Goal: Task Accomplishment & Management: Use online tool/utility

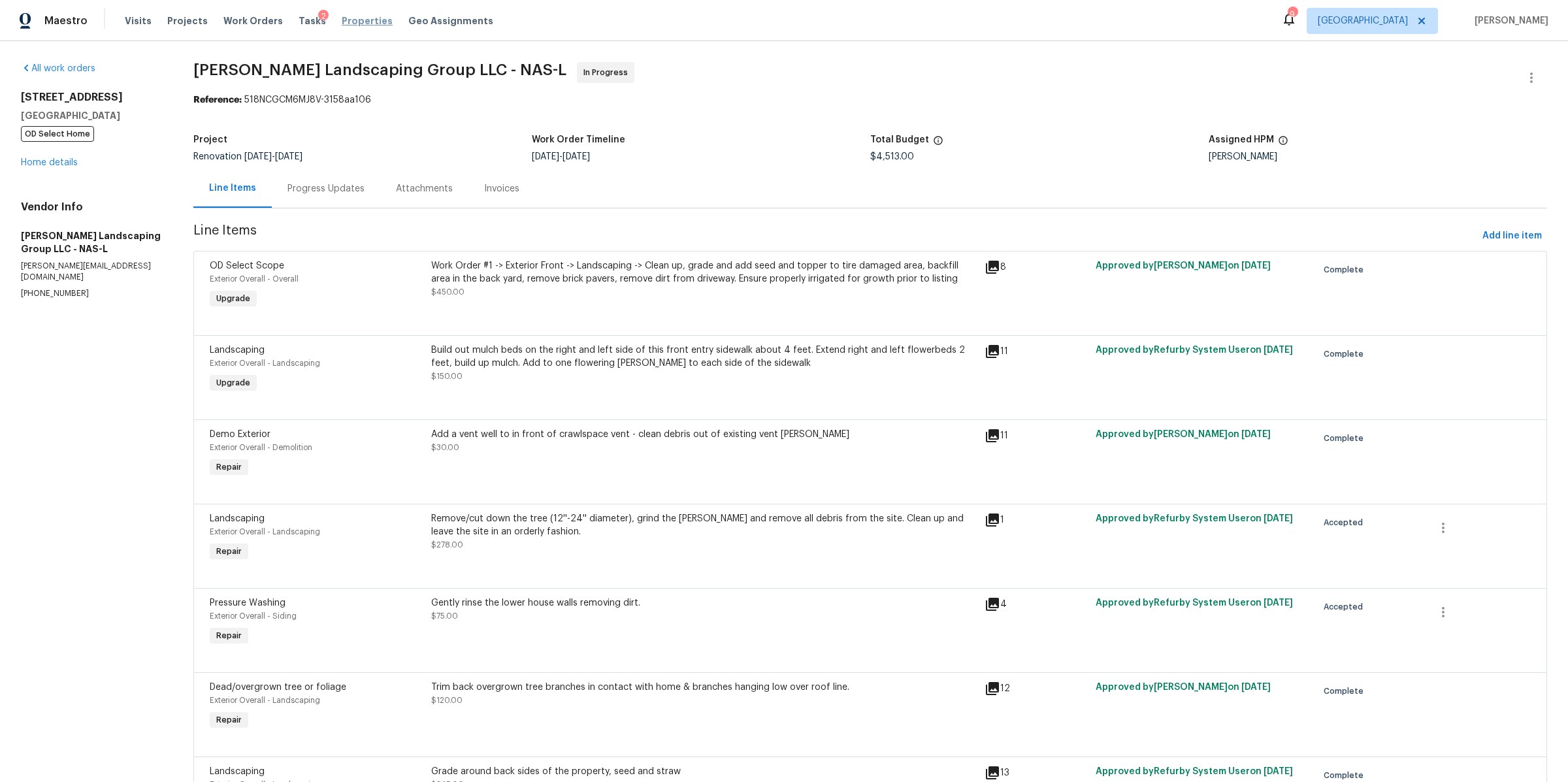
click at [354, 23] on span "Properties" at bounding box center [367, 21] width 51 height 13
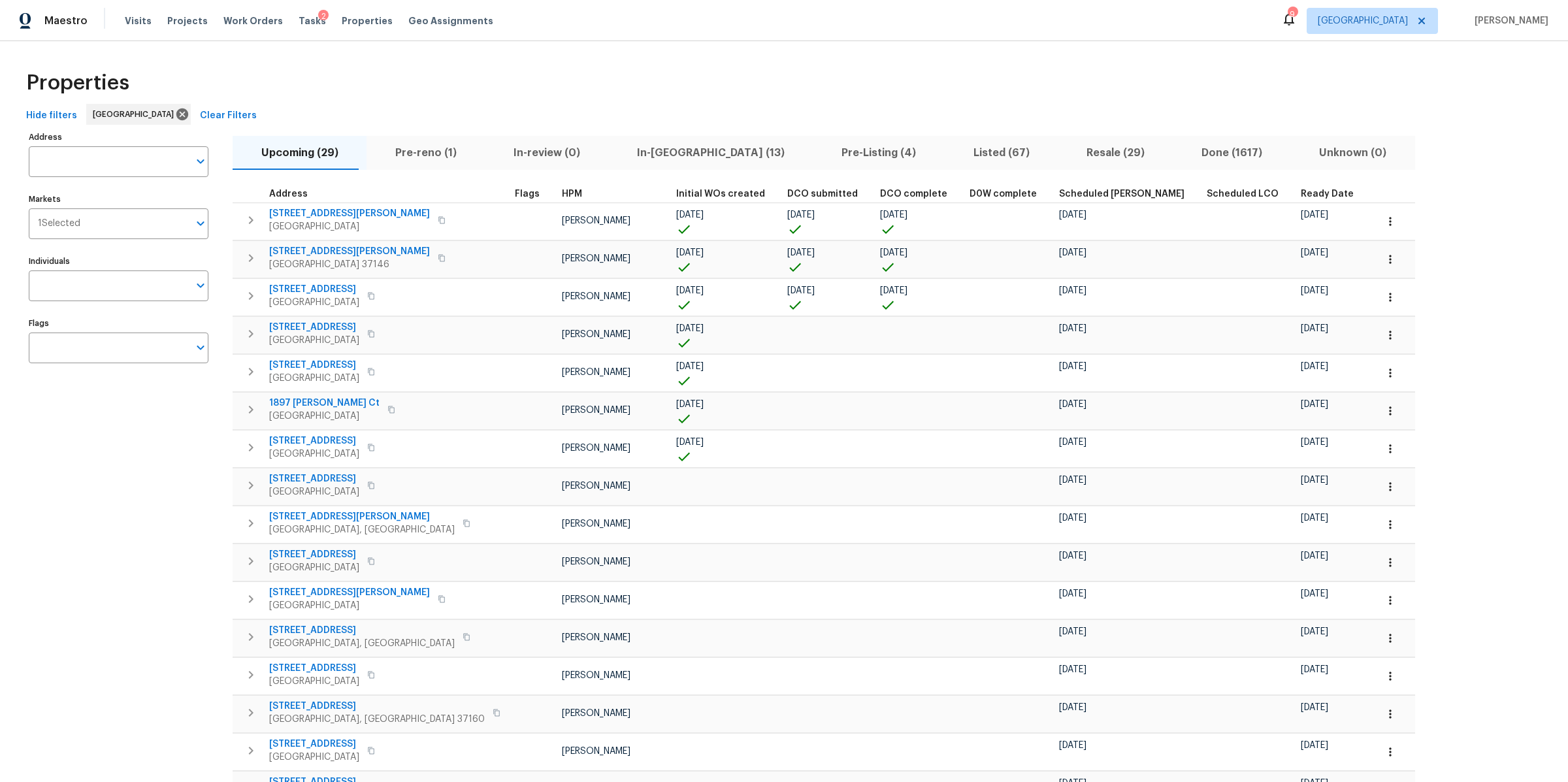
click at [645, 150] on span "In-reno (13)" at bounding box center [711, 153] width 189 height 18
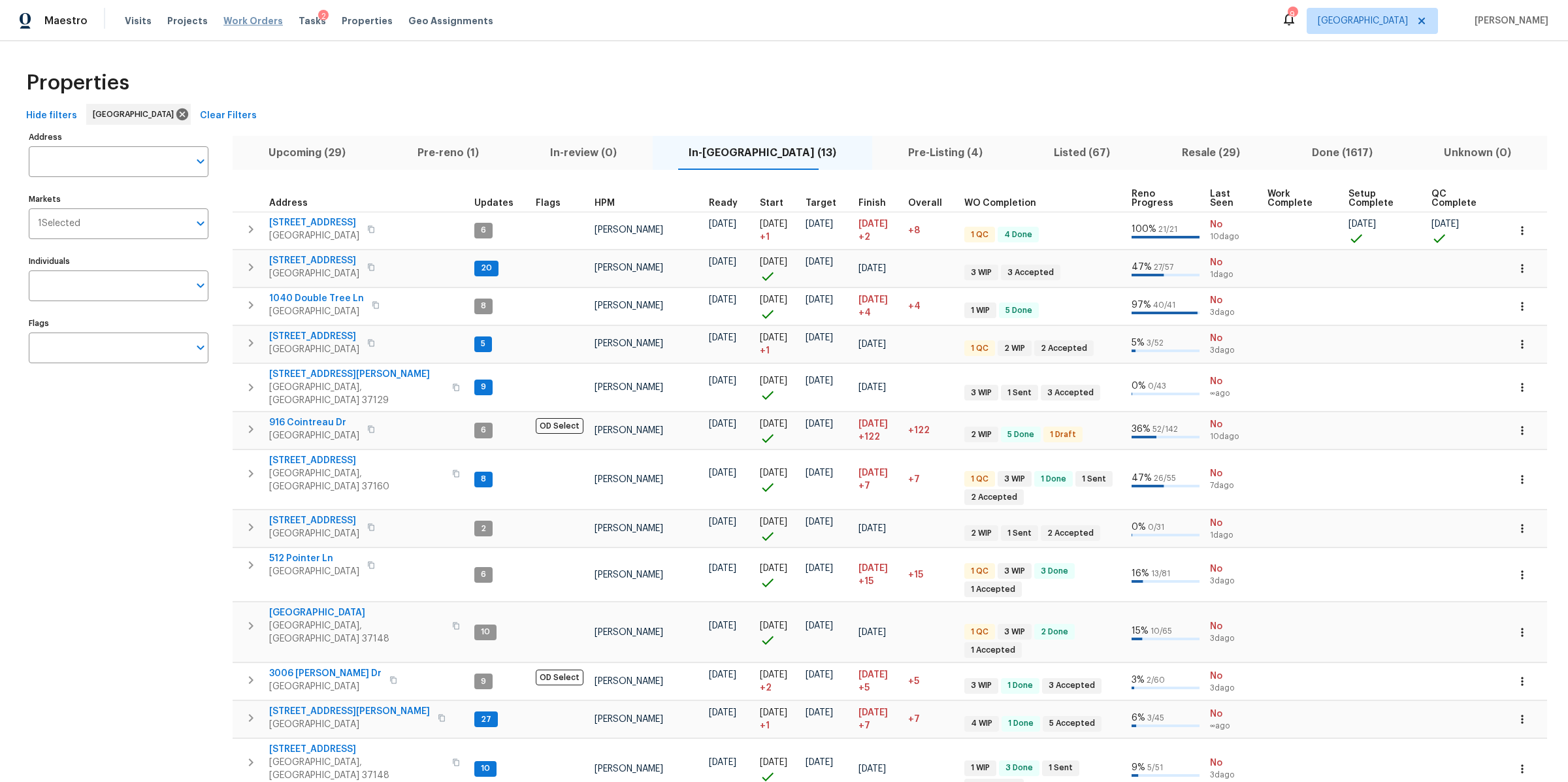
click at [235, 27] on span "Work Orders" at bounding box center [253, 21] width 60 height 13
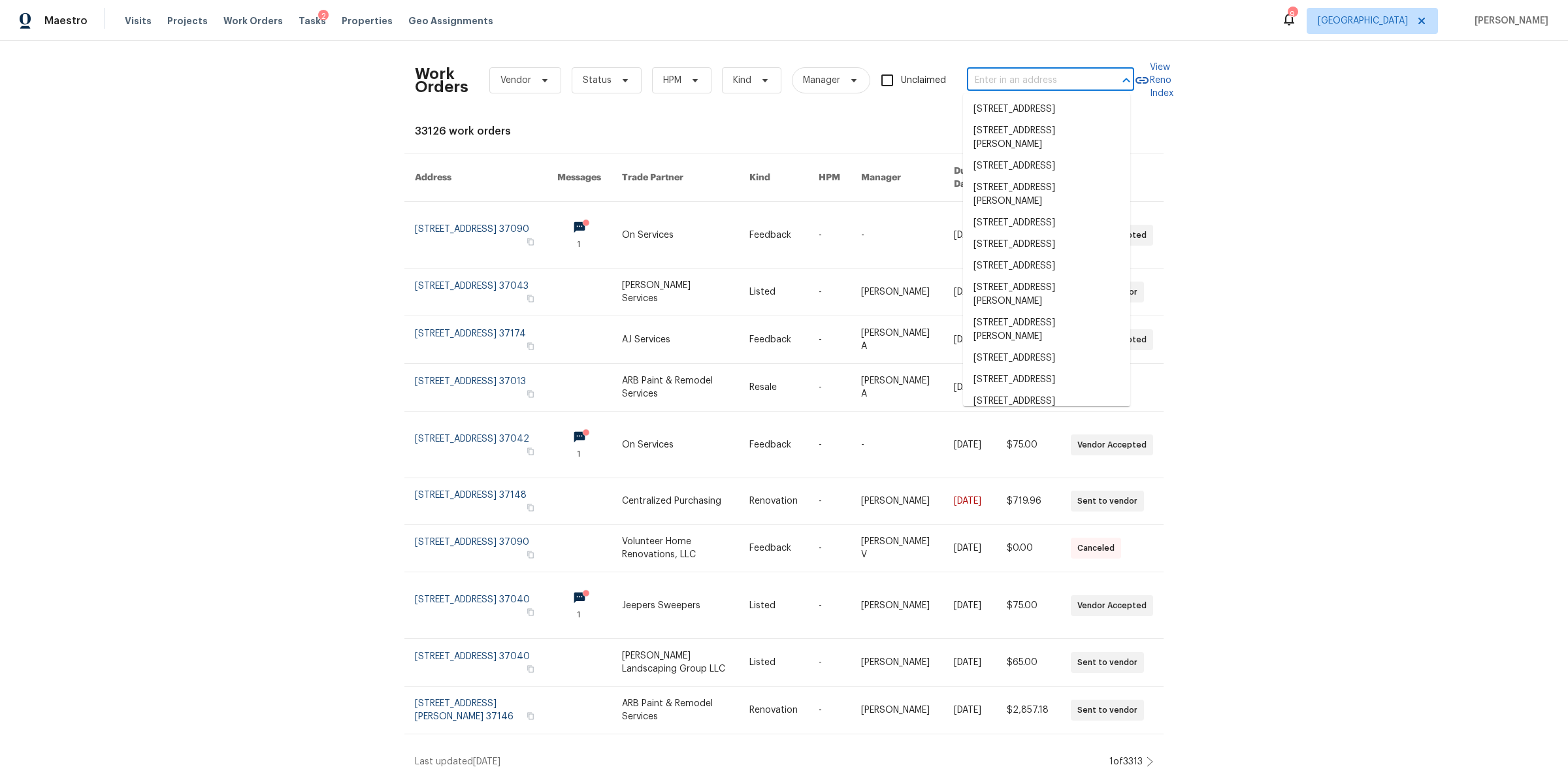
click at [1012, 79] on input "text" at bounding box center [1032, 80] width 131 height 21
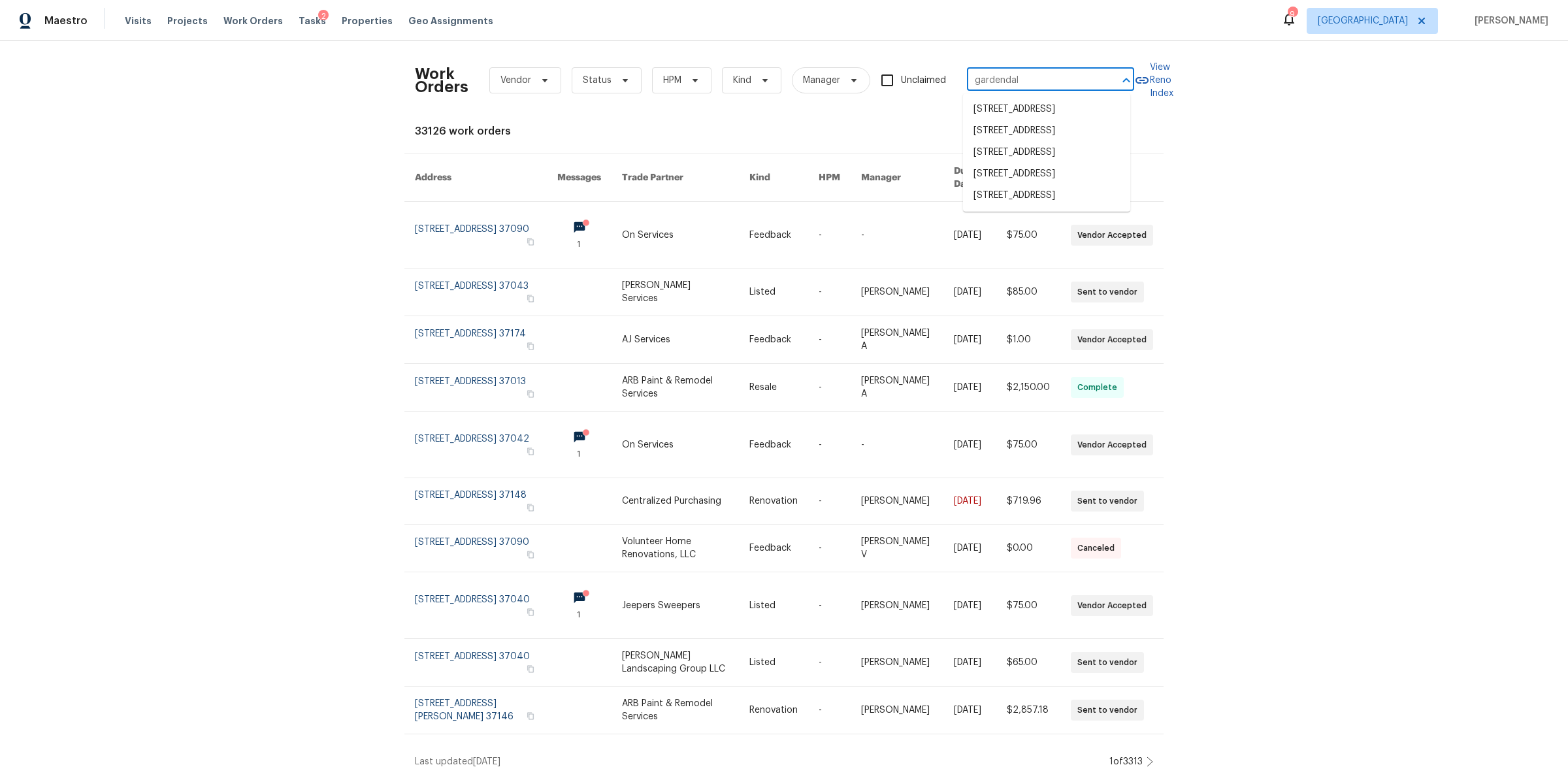
type input "gardendale"
click at [1027, 185] on li "[STREET_ADDRESS]" at bounding box center [1046, 174] width 167 height 21
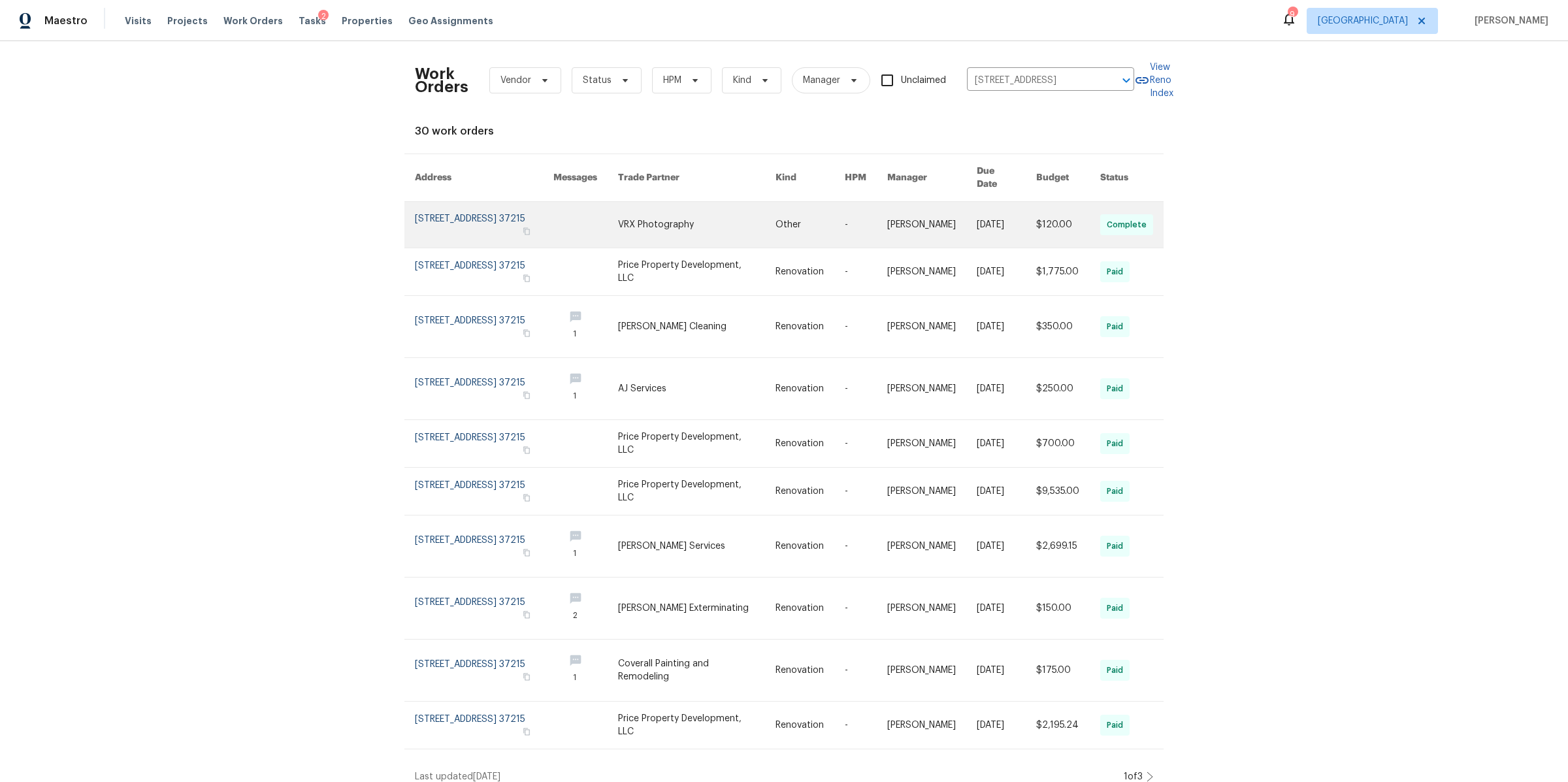
click at [497, 225] on link at bounding box center [484, 225] width 138 height 46
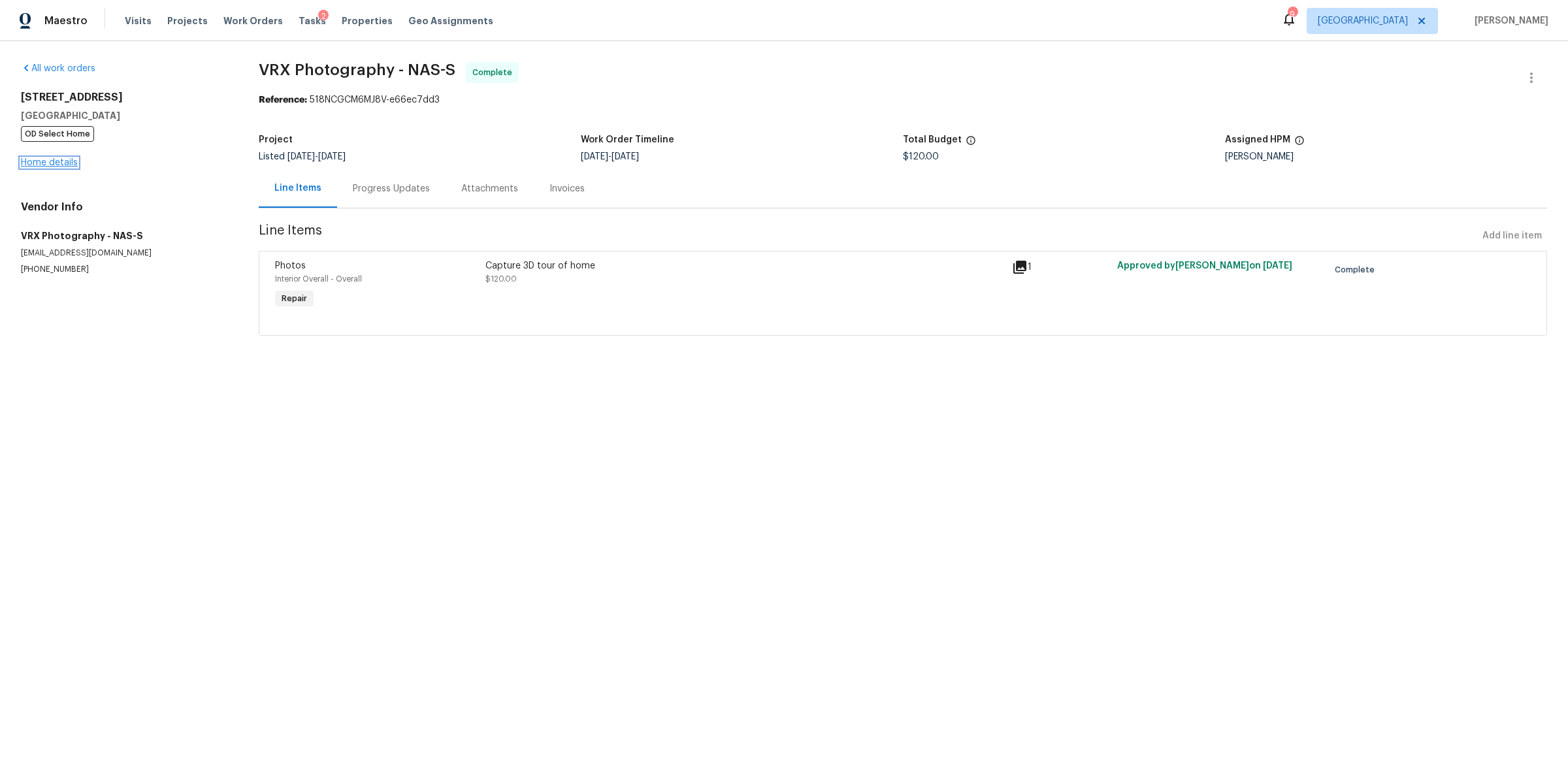
click at [52, 164] on link "Home details" at bounding box center [49, 163] width 57 height 9
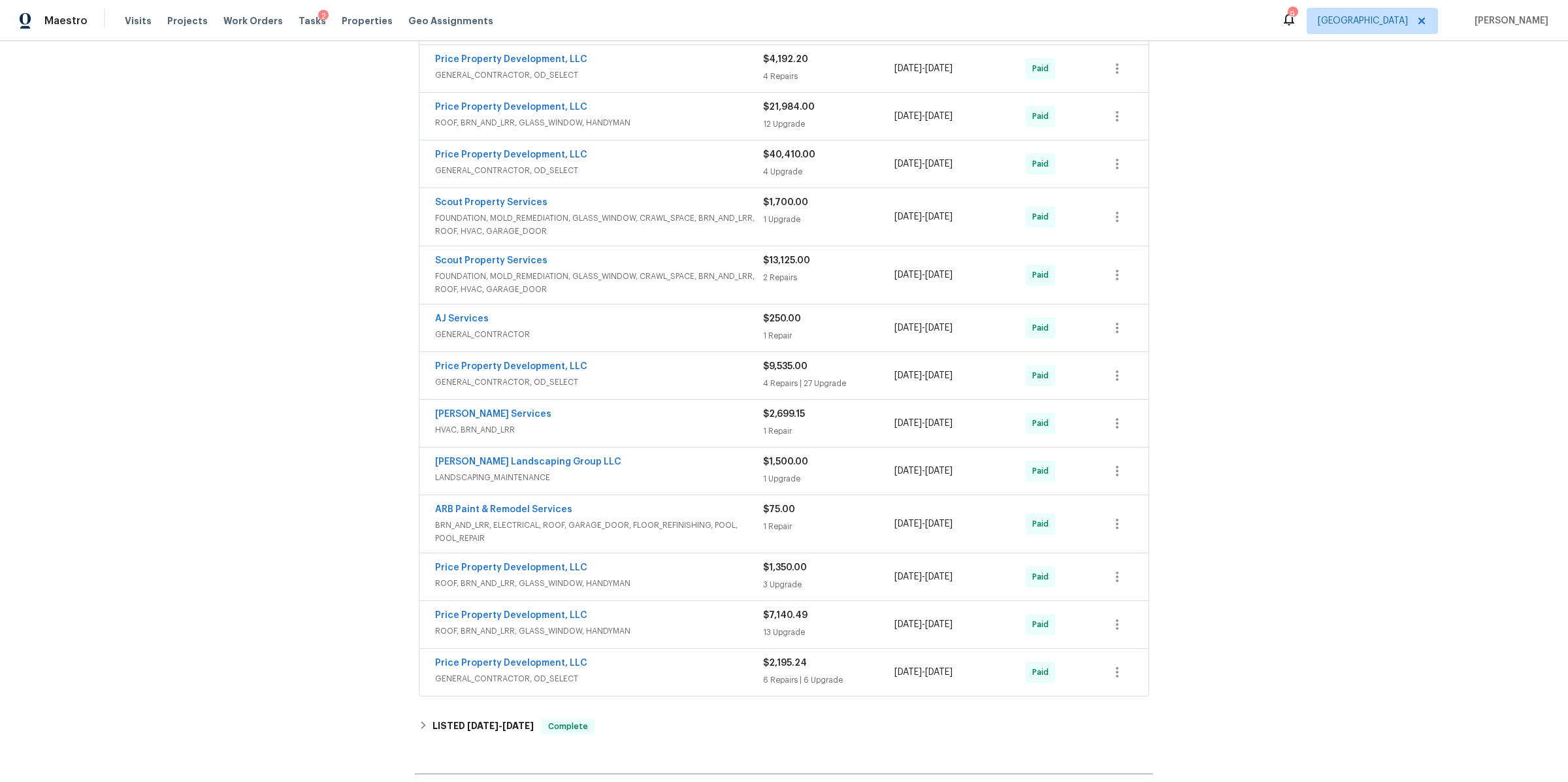
scroll to position [1144, 0]
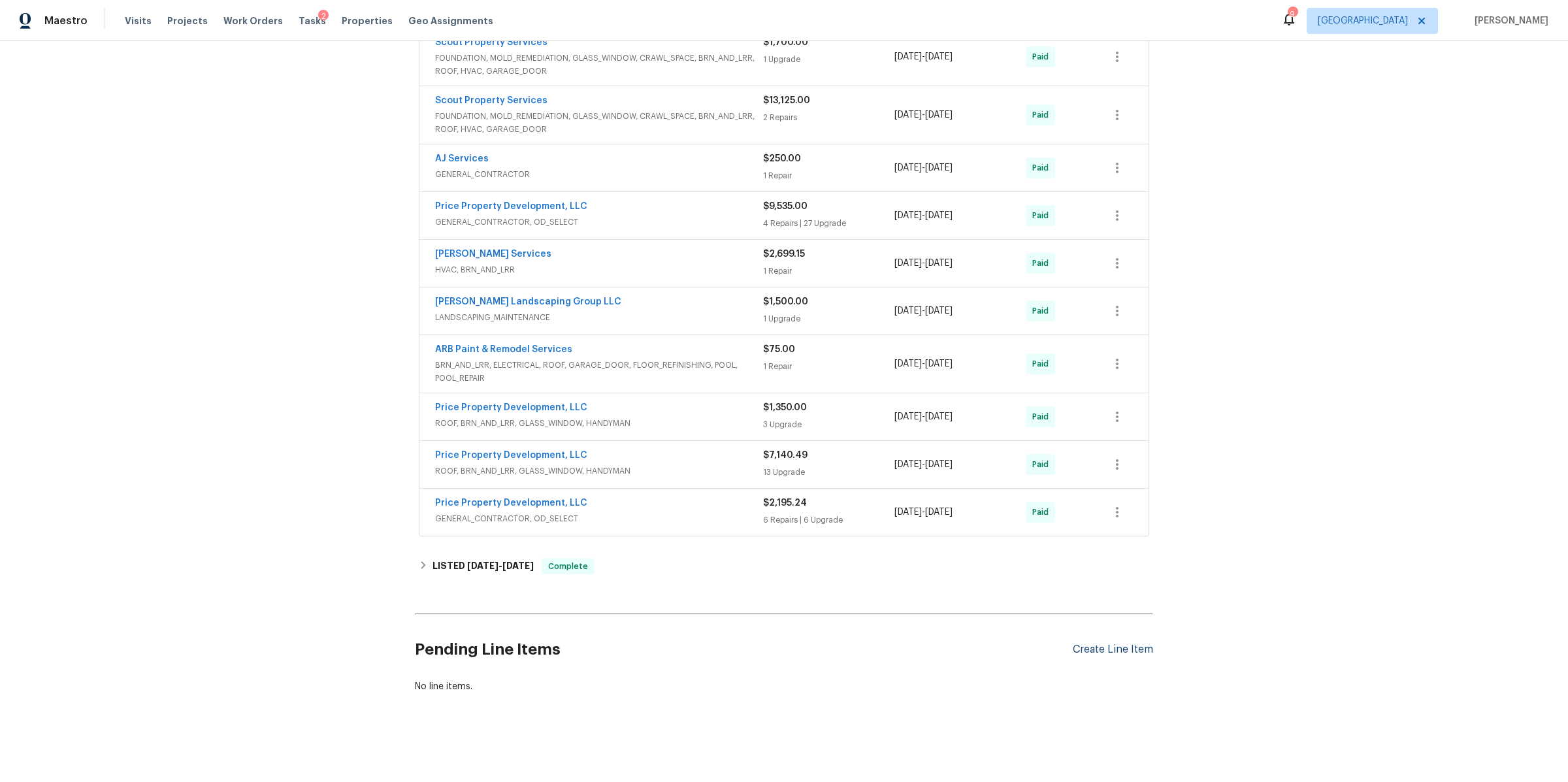
click at [1100, 644] on div "Create Line Item" at bounding box center [1113, 650] width 80 height 12
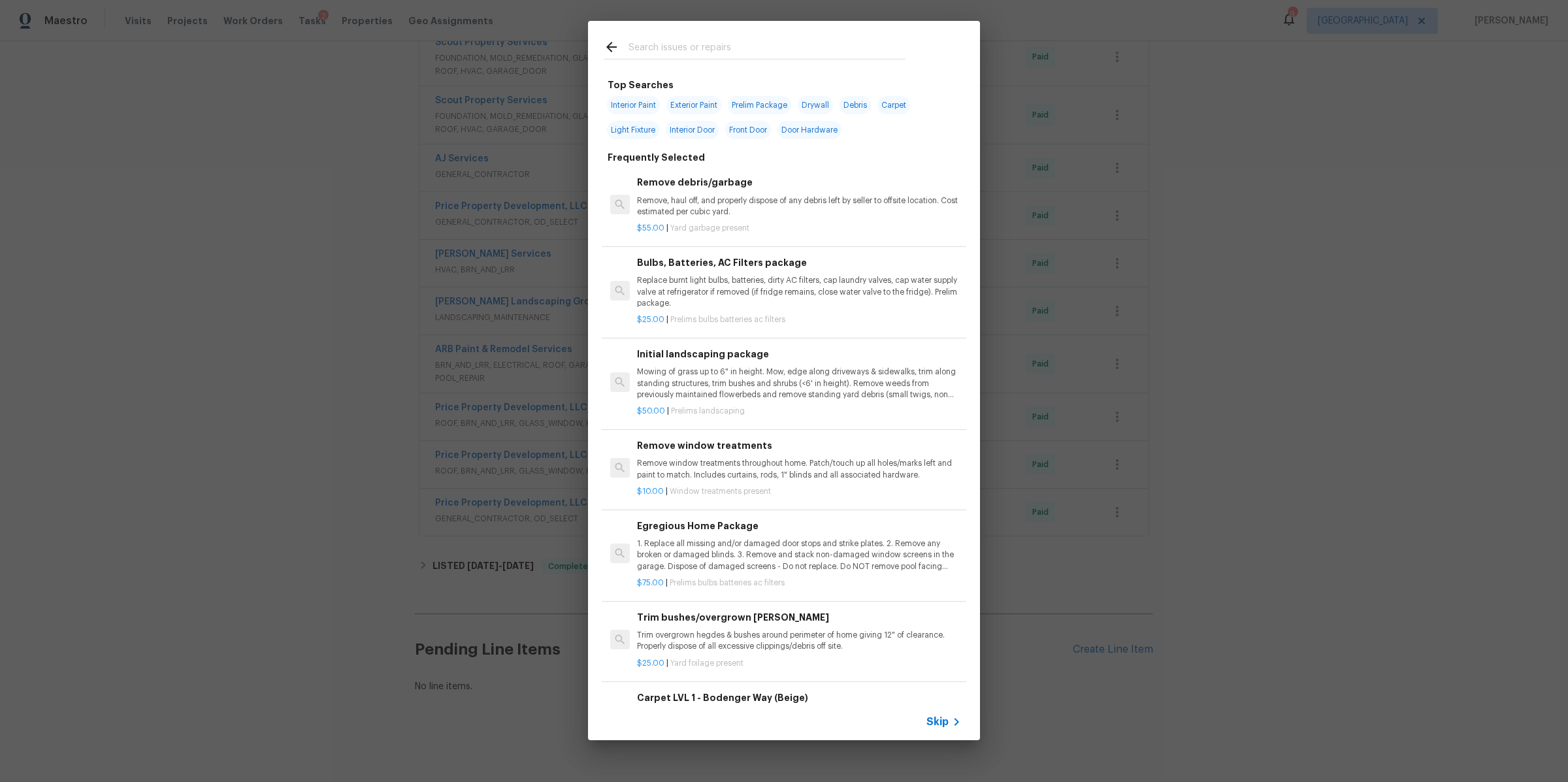
click at [937, 724] on span "Skip" at bounding box center [937, 722] width 22 height 13
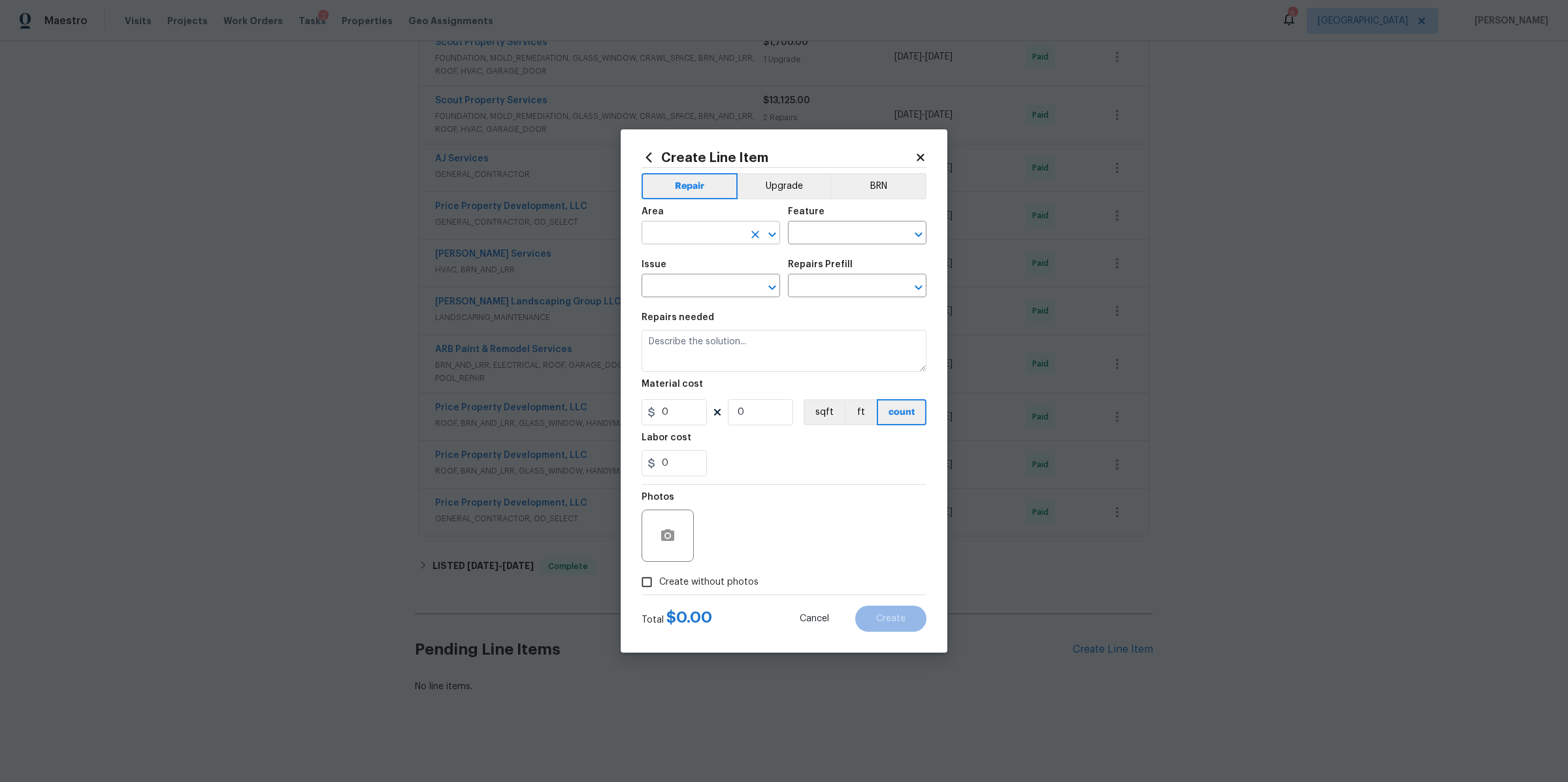
click at [714, 238] on input "text" at bounding box center [692, 234] width 102 height 21
click at [714, 285] on li "Exterior Overall" at bounding box center [711, 284] width 138 height 21
type input "Exterior Overall"
click at [820, 235] on input "text" at bounding box center [838, 234] width 102 height 21
type input "s"
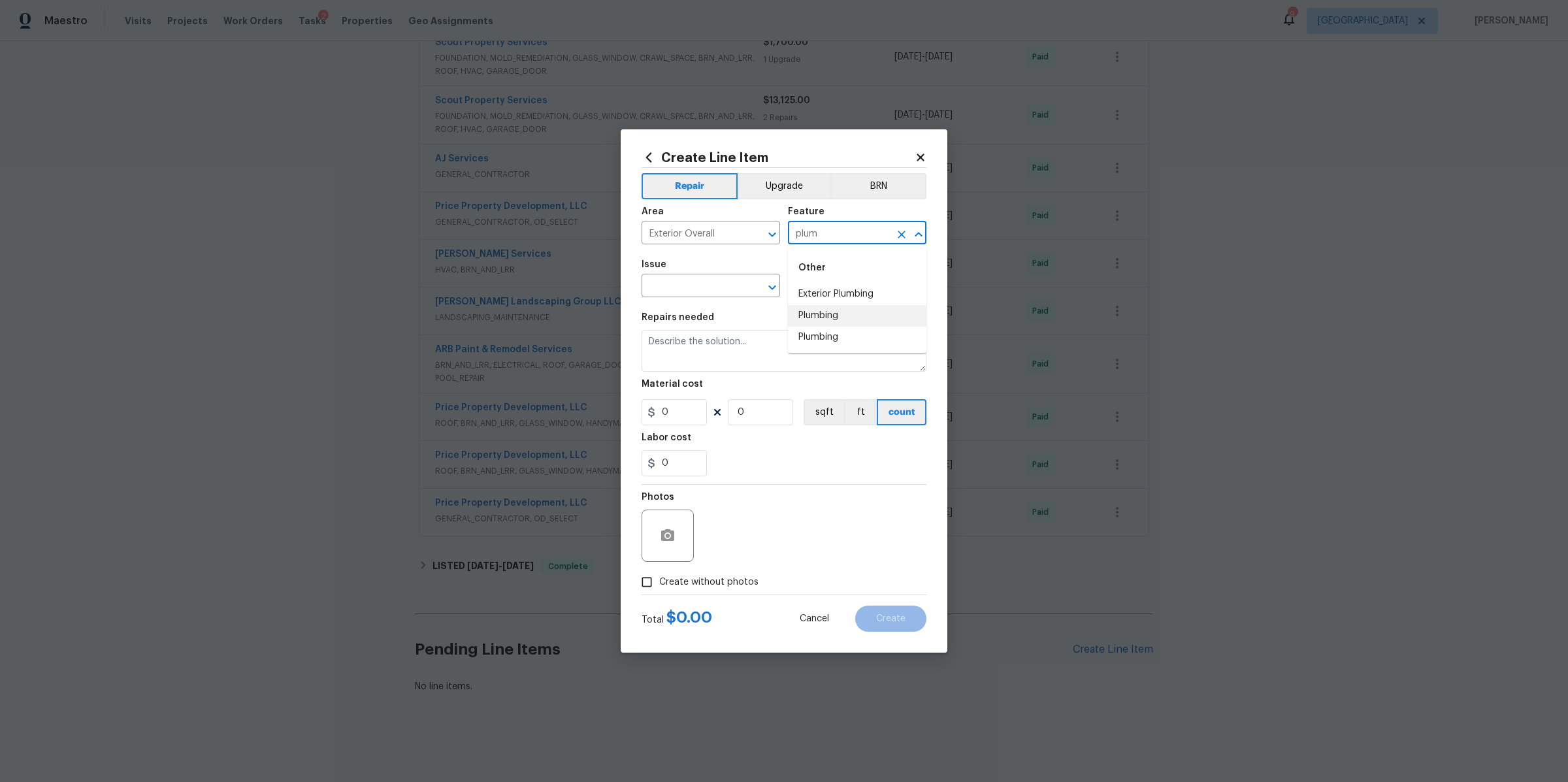
click at [799, 310] on li "Plumbing" at bounding box center [857, 316] width 138 height 21
type input "Plumbing"
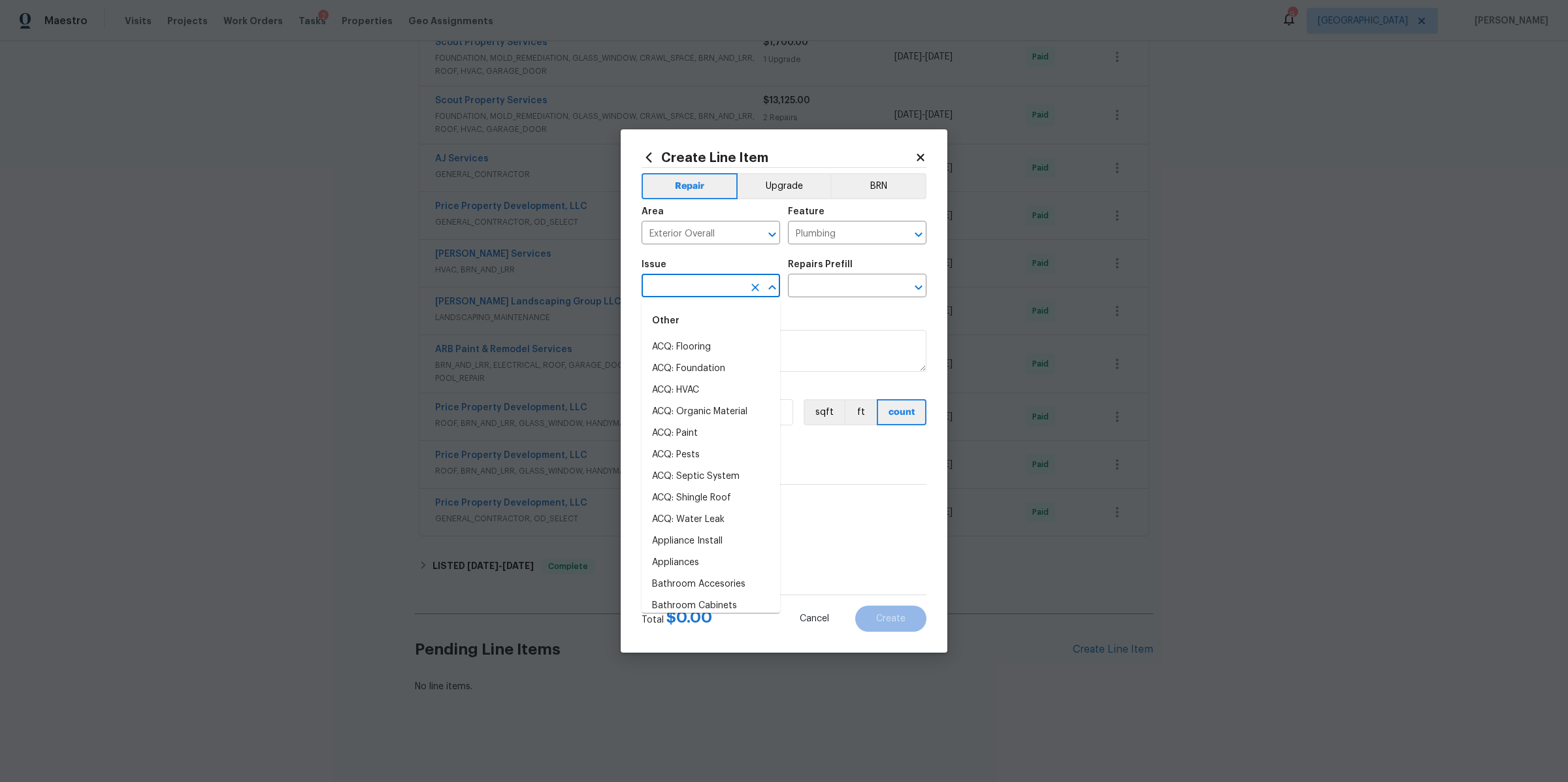
click at [714, 282] on input "text" at bounding box center [692, 287] width 102 height 21
click at [675, 372] on li "Utilities - Septic" at bounding box center [711, 369] width 138 height 21
type input "Utilities - Septic"
click at [869, 283] on input "text" at bounding box center [838, 287] width 102 height 21
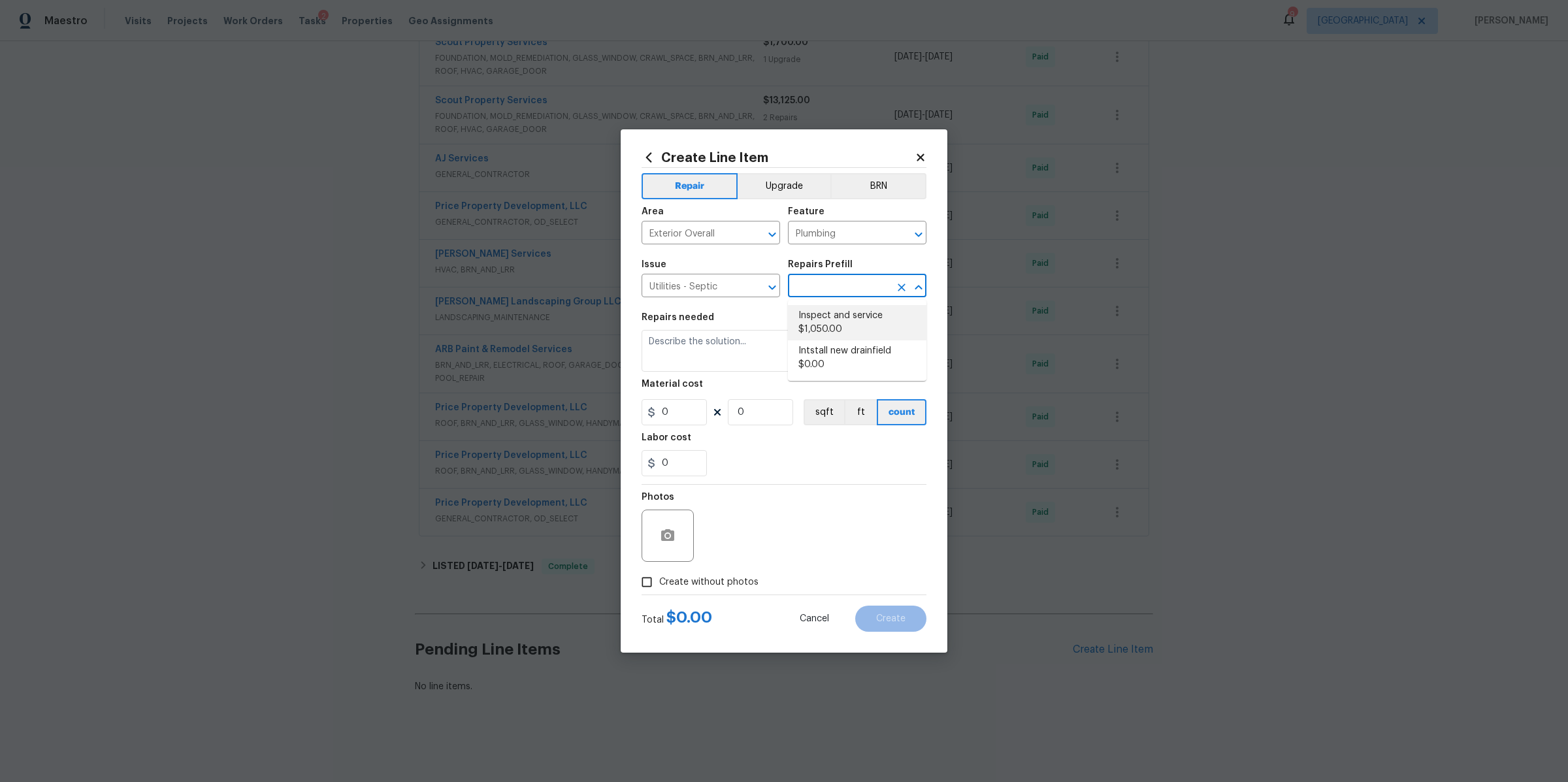
click at [841, 313] on li "Inspect and service $1,050.00" at bounding box center [857, 323] width 138 height 35
type input "Inspect and service $1,050.00"
type textarea "Pump and inspect septic tank and provide clean bill of health from specialist c…"
type input "1"
type input "1050"
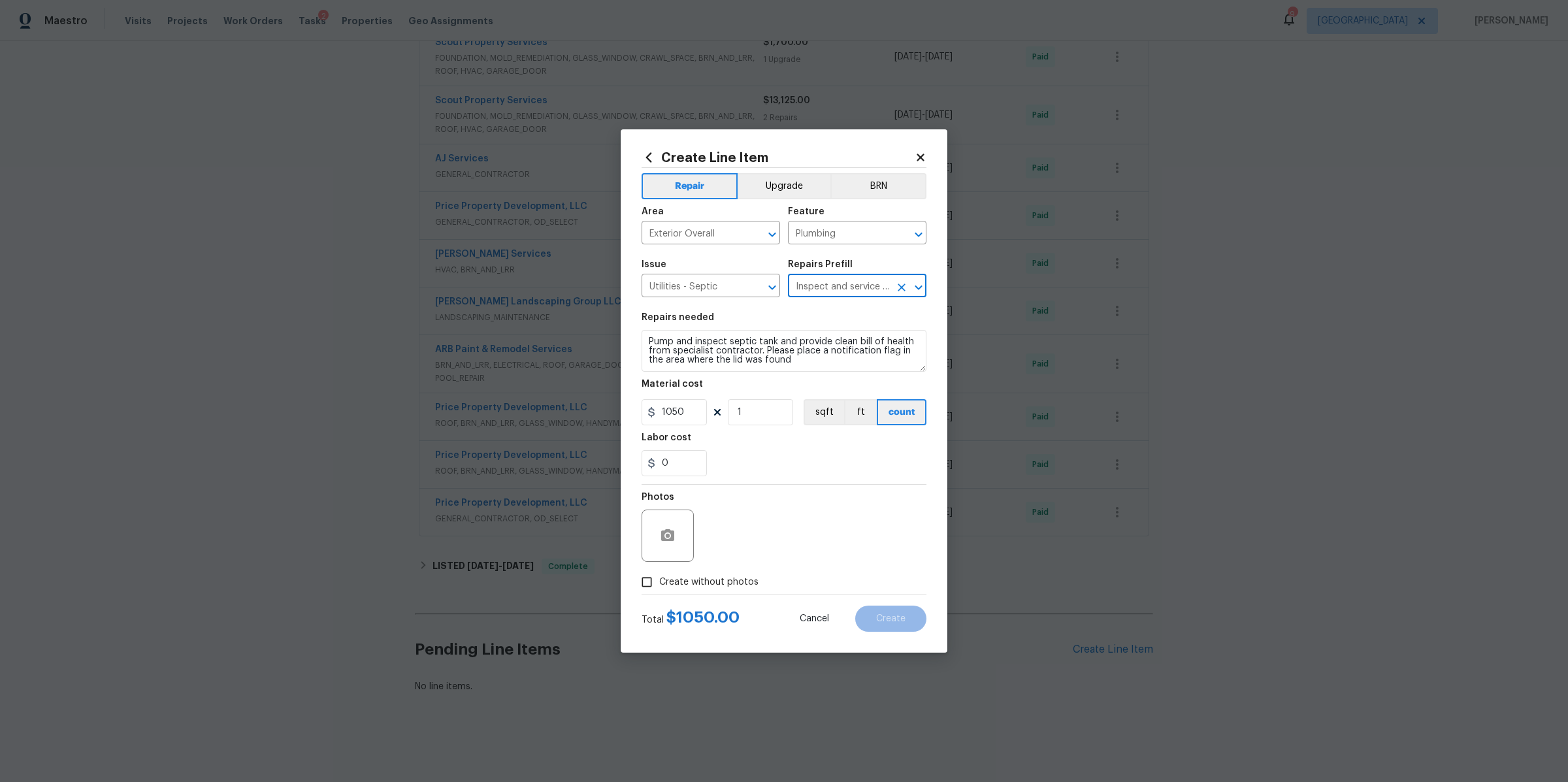
click at [738, 576] on span "Create without photos" at bounding box center [709, 582] width 99 height 14
click at [659, 576] on input "Create without photos" at bounding box center [646, 582] width 24 height 24
checkbox input "true"
click at [795, 521] on textarea at bounding box center [815, 536] width 222 height 52
type textarea "na"
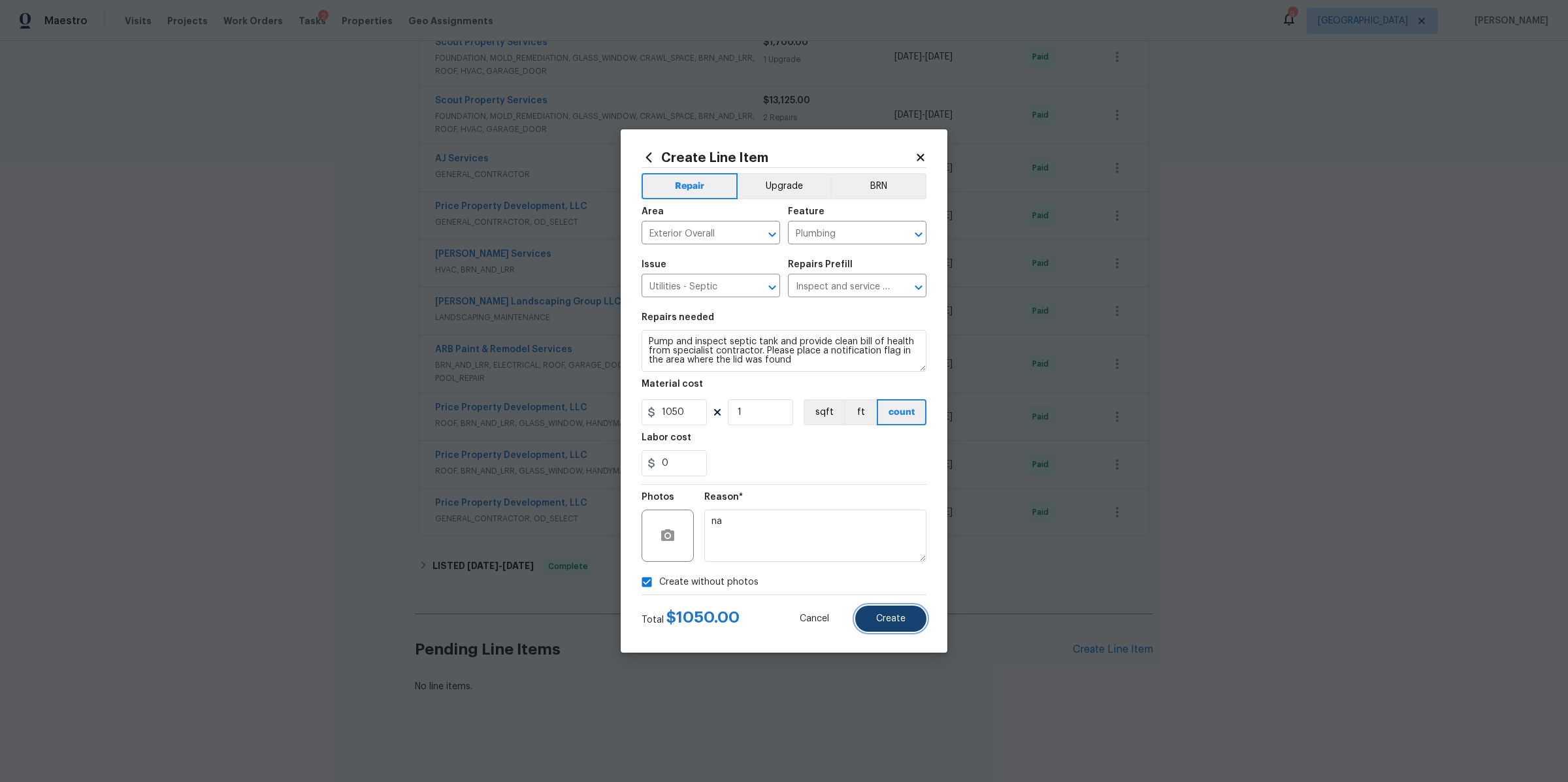
click at [885, 610] on button "Create" at bounding box center [890, 619] width 71 height 26
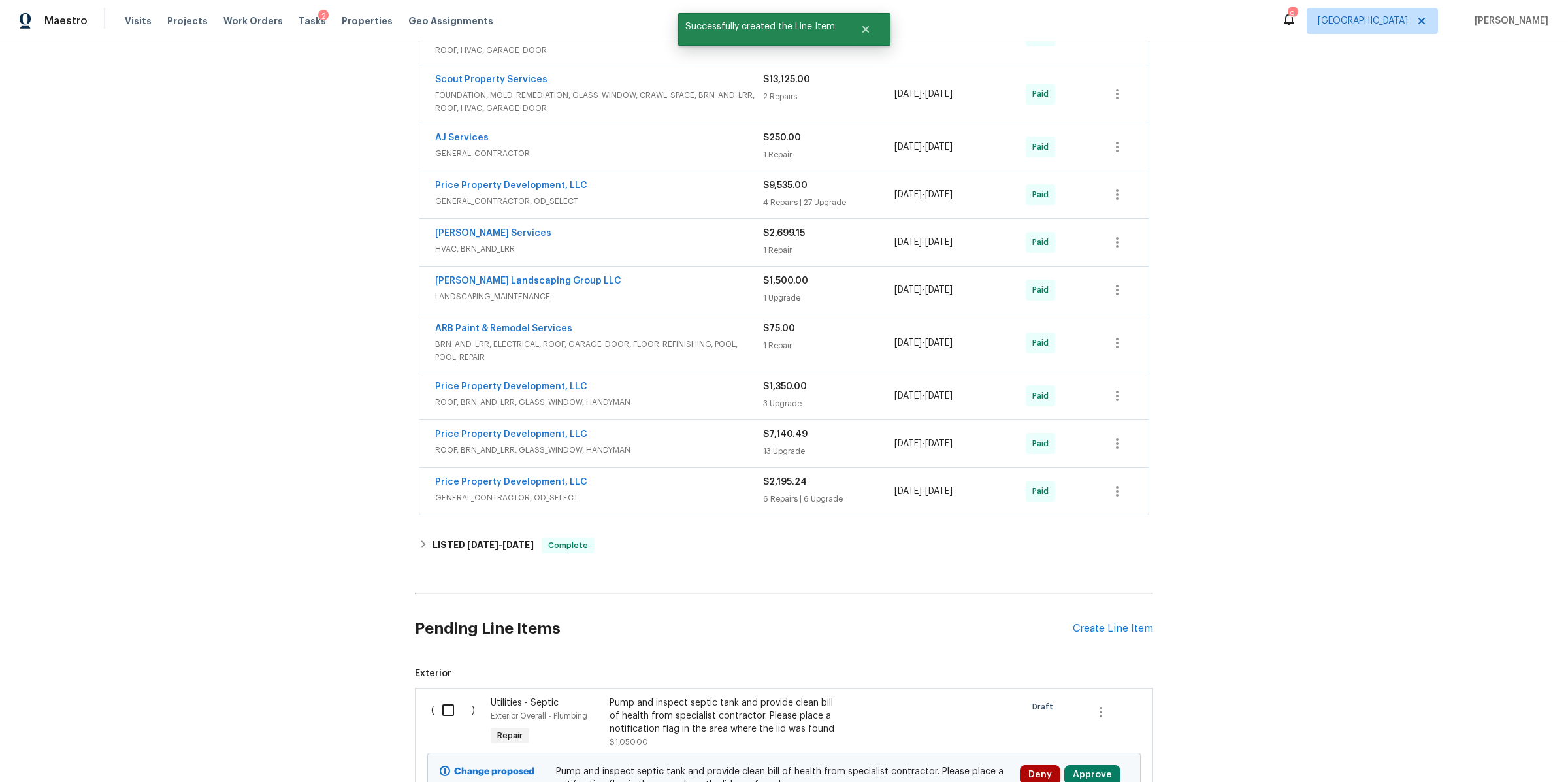
scroll to position [1306, 0]
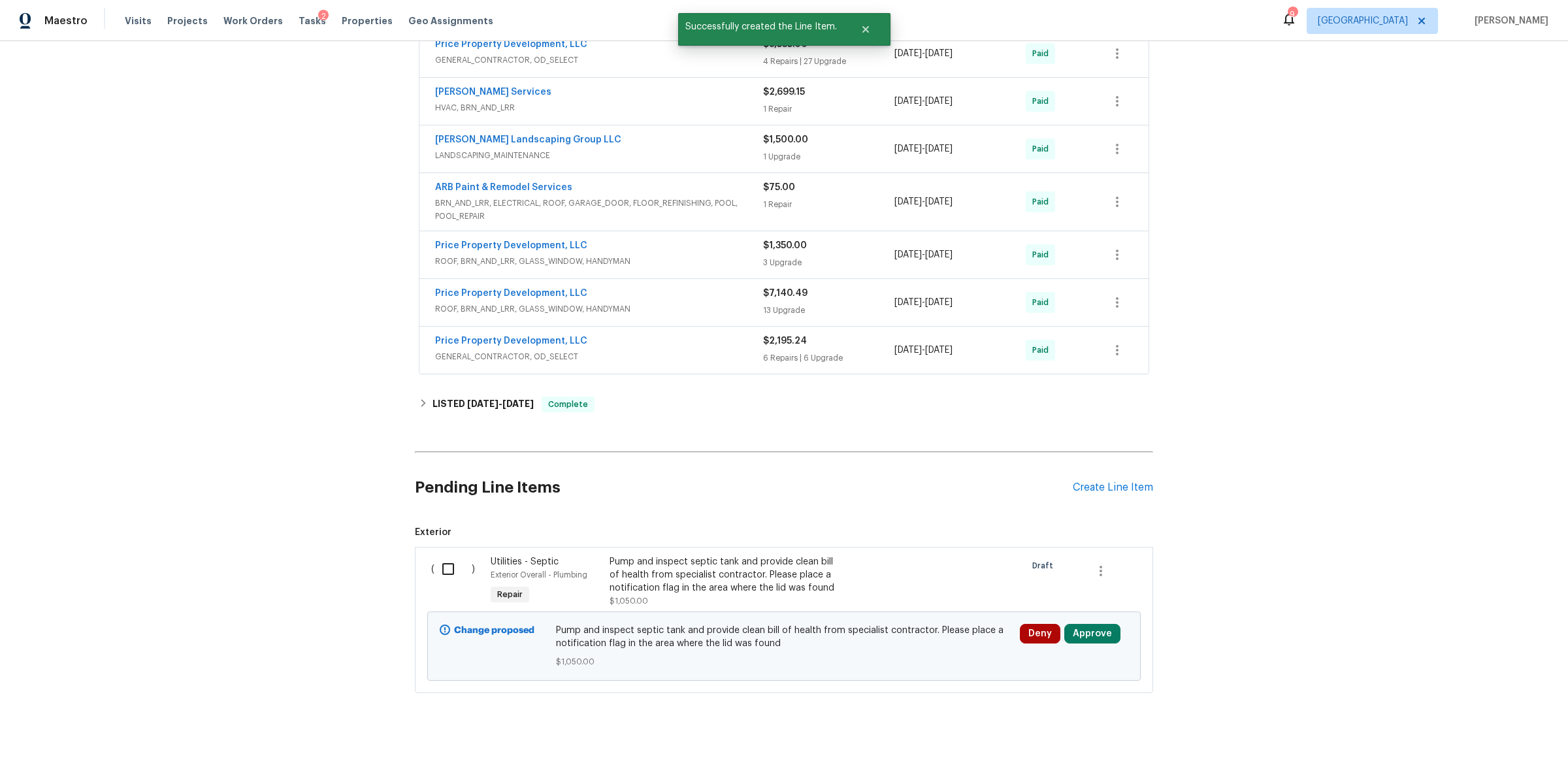
click at [1083, 632] on div "Deny Approve" at bounding box center [1074, 646] width 116 height 52
click at [1084, 625] on button "Approve" at bounding box center [1093, 634] width 57 height 20
click at [1025, 570] on button "Approve" at bounding box center [1048, 579] width 79 height 26
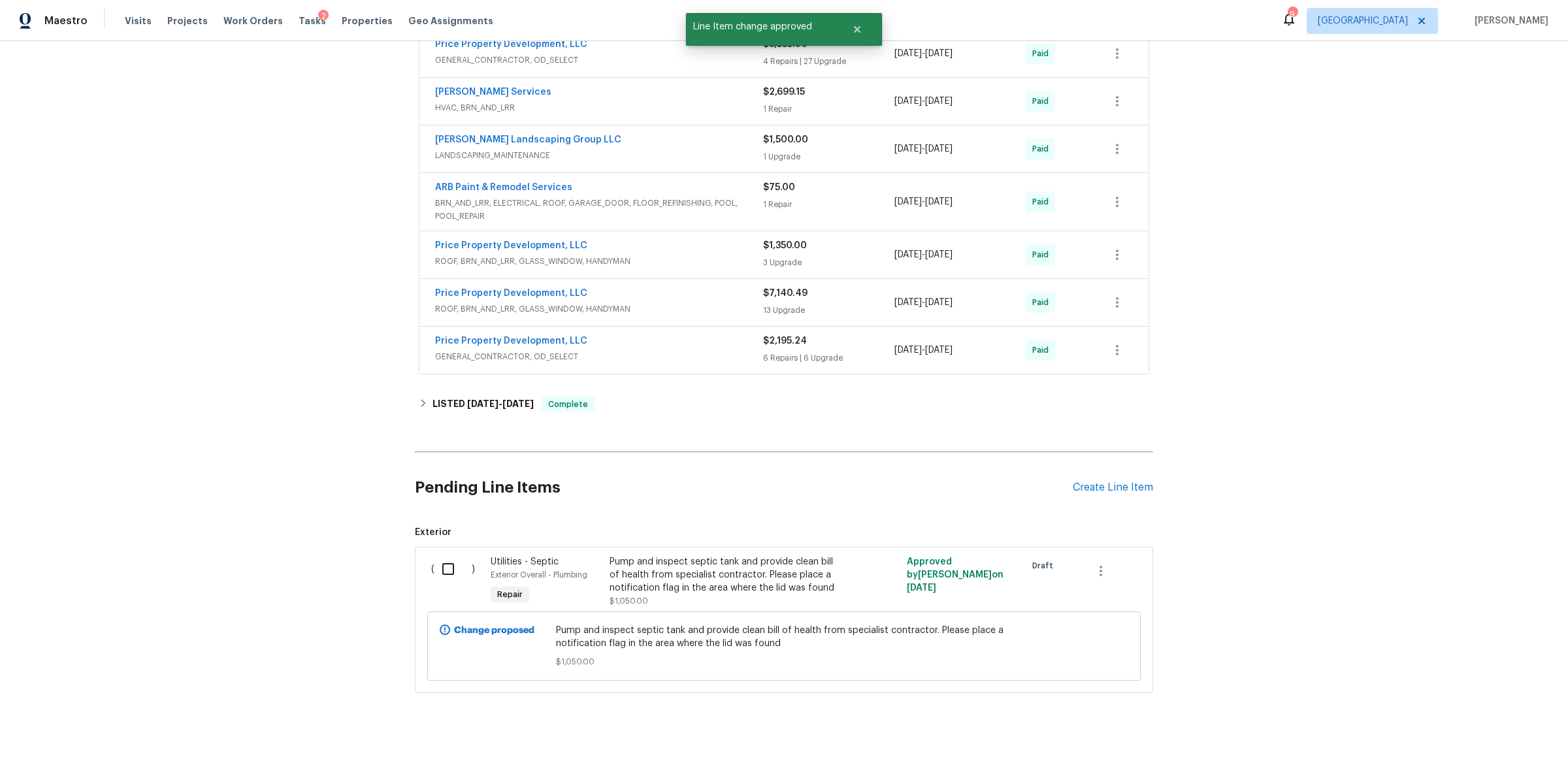
click at [444, 560] on input "checkbox" at bounding box center [453, 569] width 37 height 28
checkbox input "true"
click at [1486, 753] on span "Create Work Order" at bounding box center [1493, 749] width 87 height 16
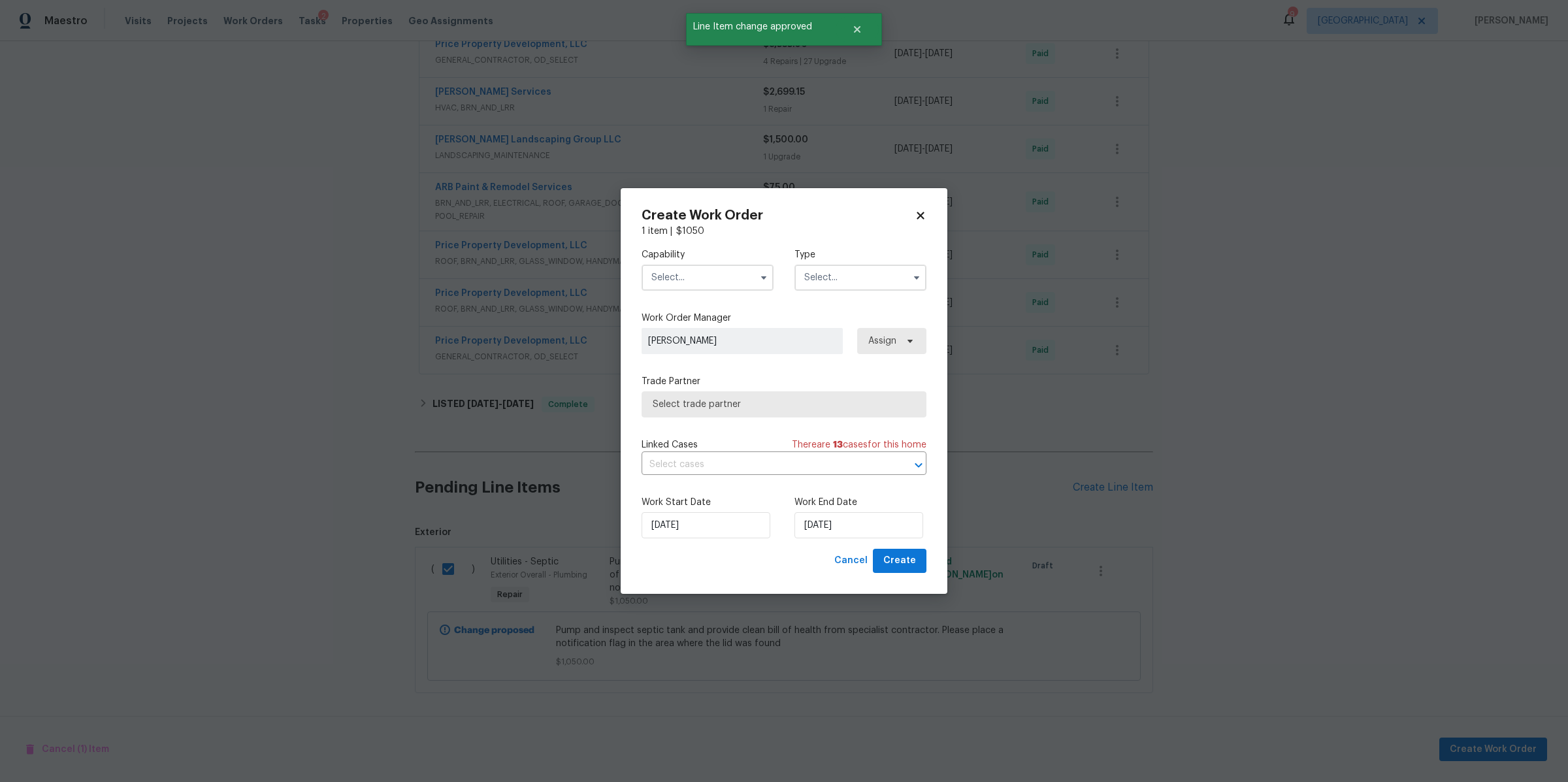
click at [686, 271] on input "text" at bounding box center [708, 277] width 132 height 26
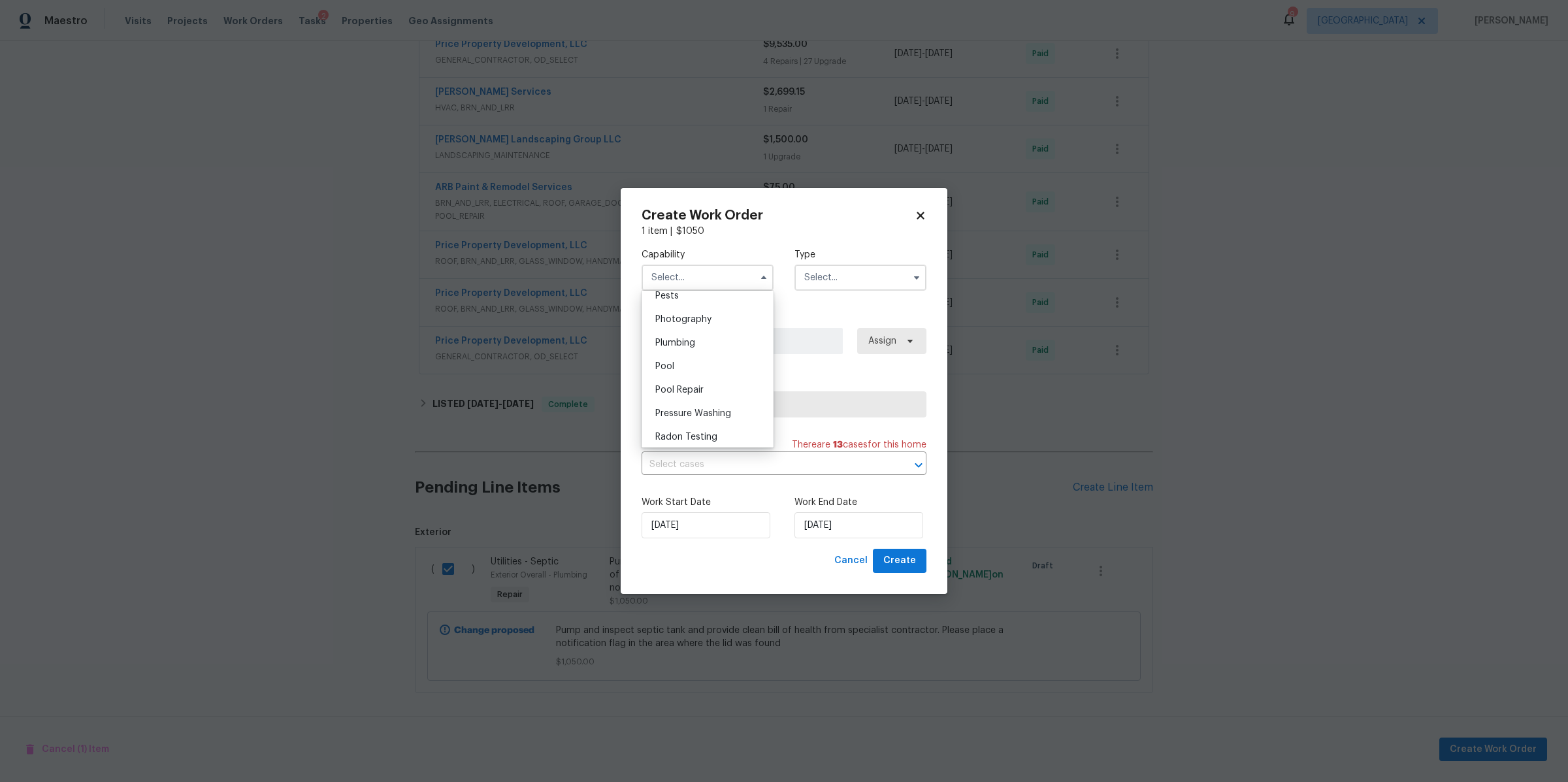
scroll to position [1135, 0]
click at [698, 351] on div "Plumbing" at bounding box center [708, 339] width 125 height 24
click at [846, 287] on input "text" at bounding box center [860, 277] width 132 height 26
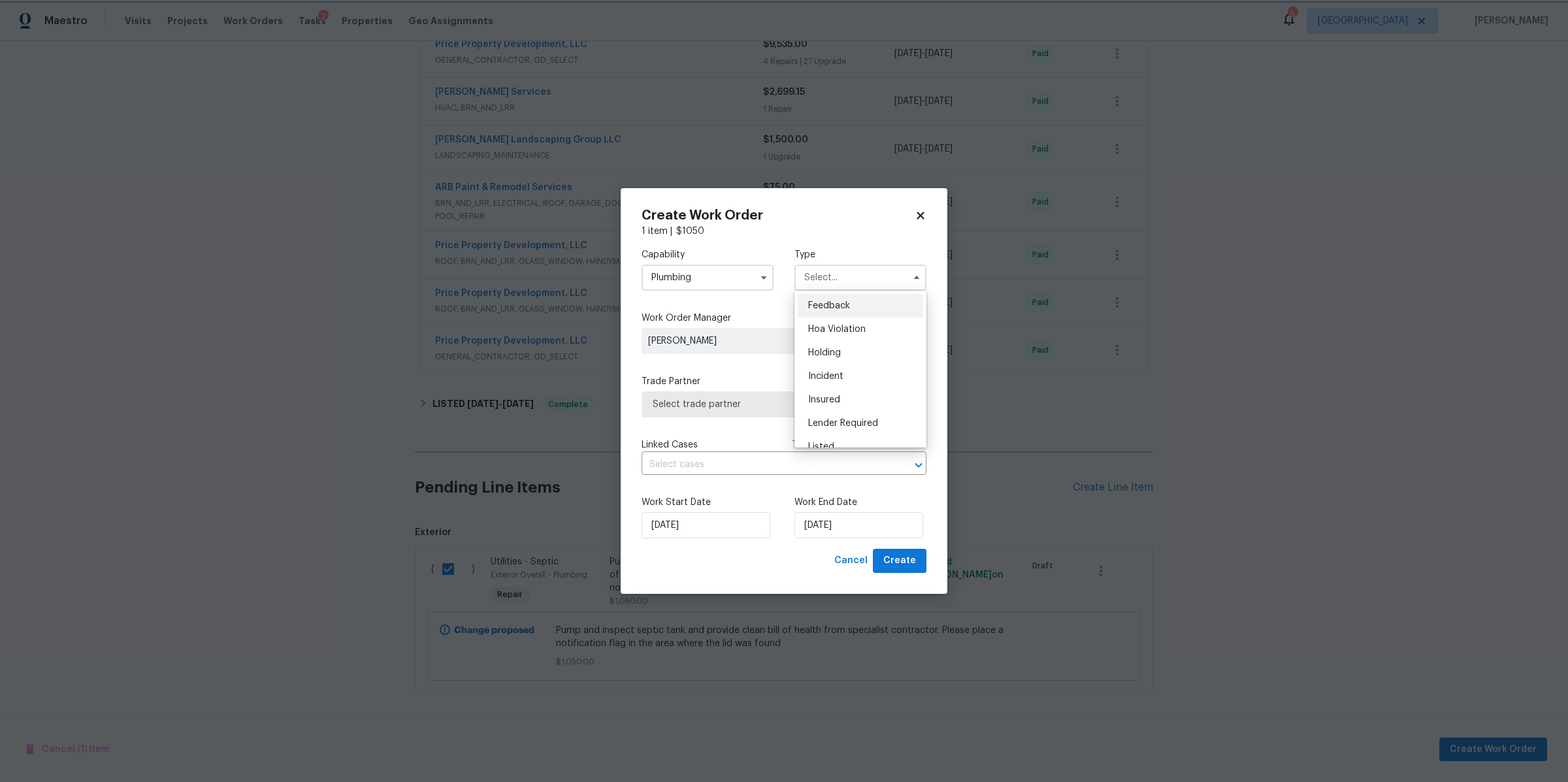
click at [755, 269] on span at bounding box center [764, 278] width 20 height 20
click at [732, 285] on input "Plumbing" at bounding box center [708, 277] width 132 height 26
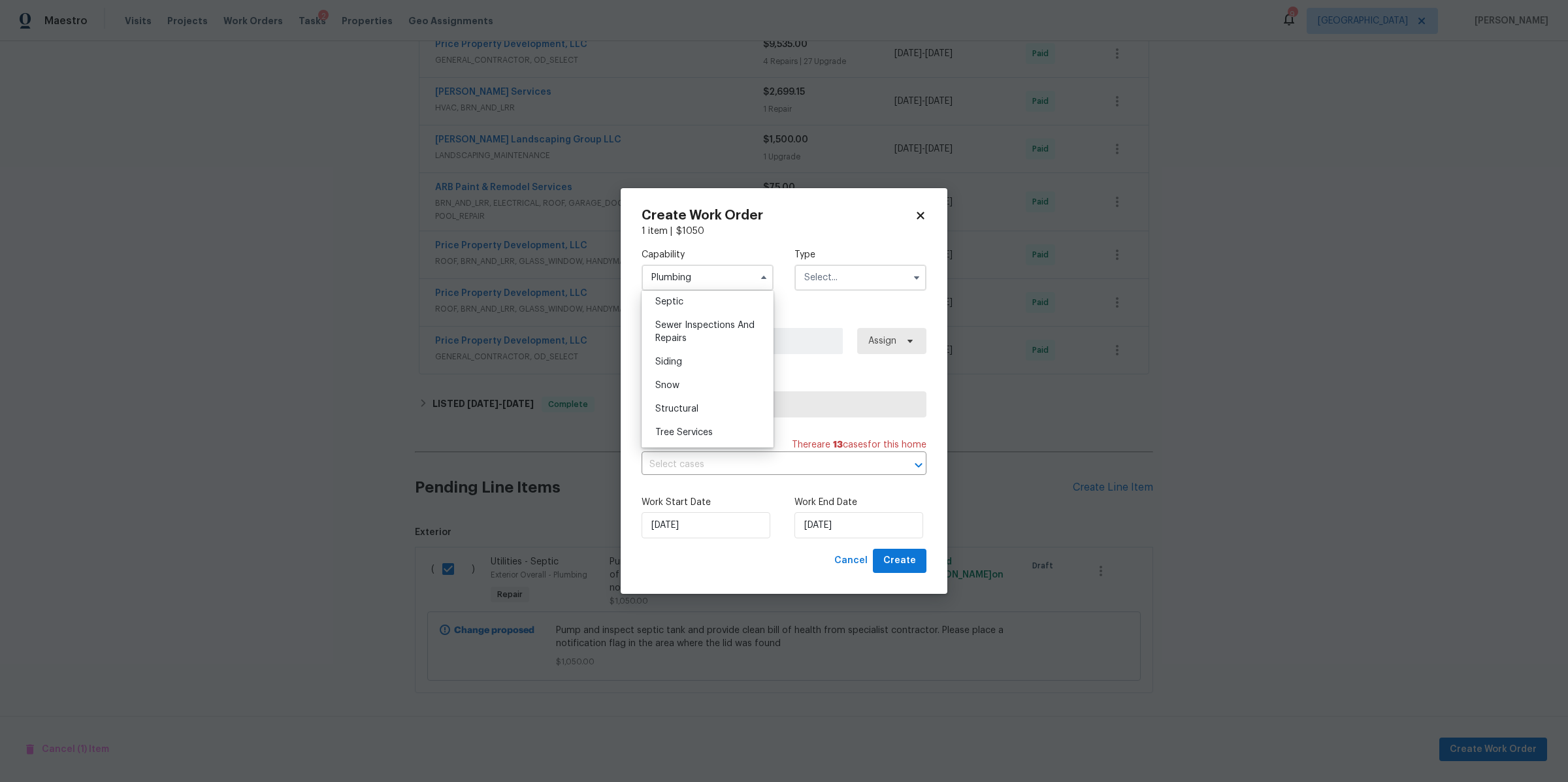
scroll to position [1384, 0]
click at [687, 313] on div "Septic" at bounding box center [708, 302] width 125 height 24
type input "Septic"
click at [836, 282] on input "text" at bounding box center [860, 277] width 132 height 26
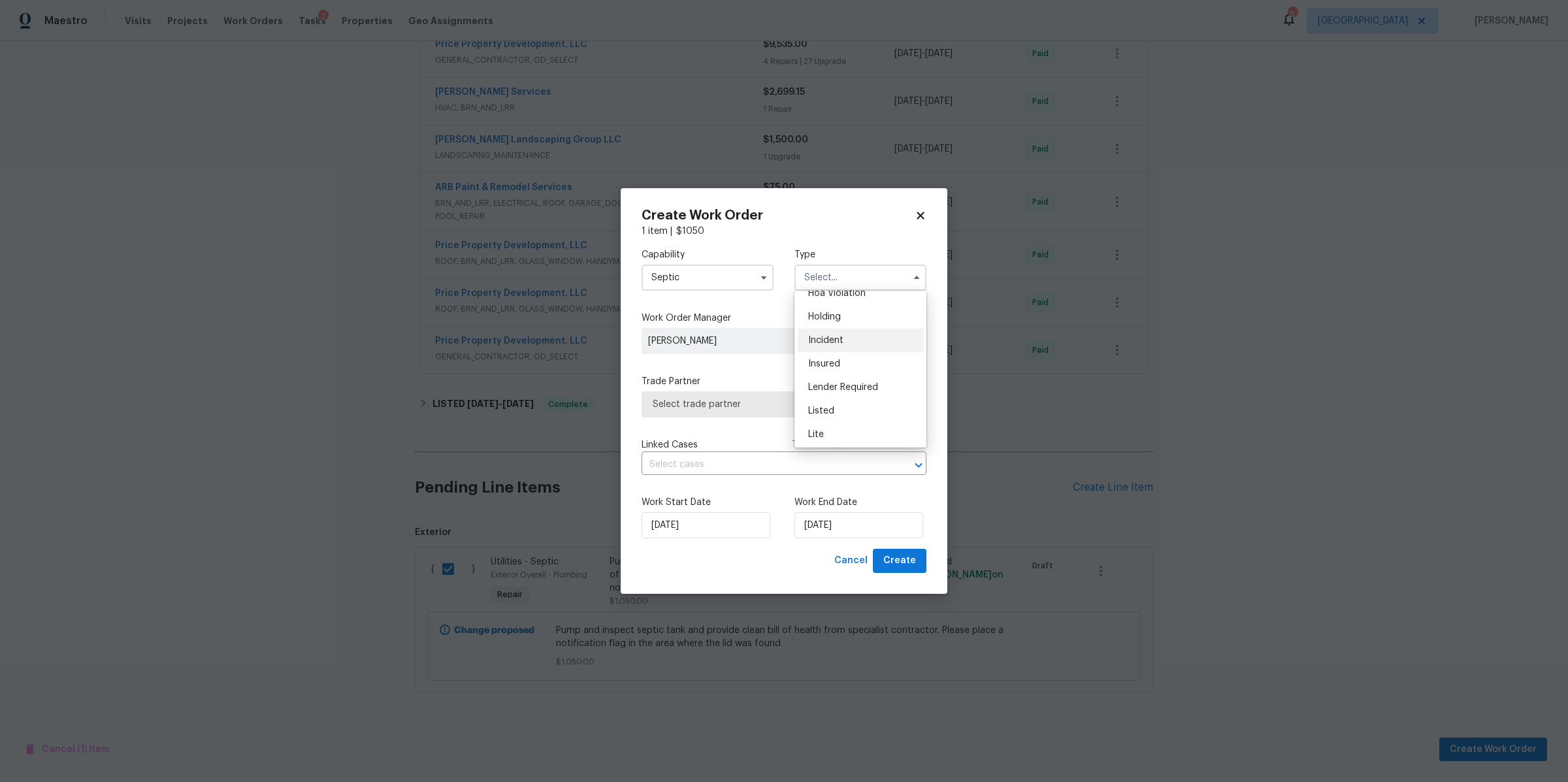
scroll to position [37, 0]
click at [834, 415] on div "Listed" at bounding box center [860, 410] width 125 height 24
type input "Listed"
click at [834, 405] on span "Select trade partner" at bounding box center [774, 404] width 244 height 13
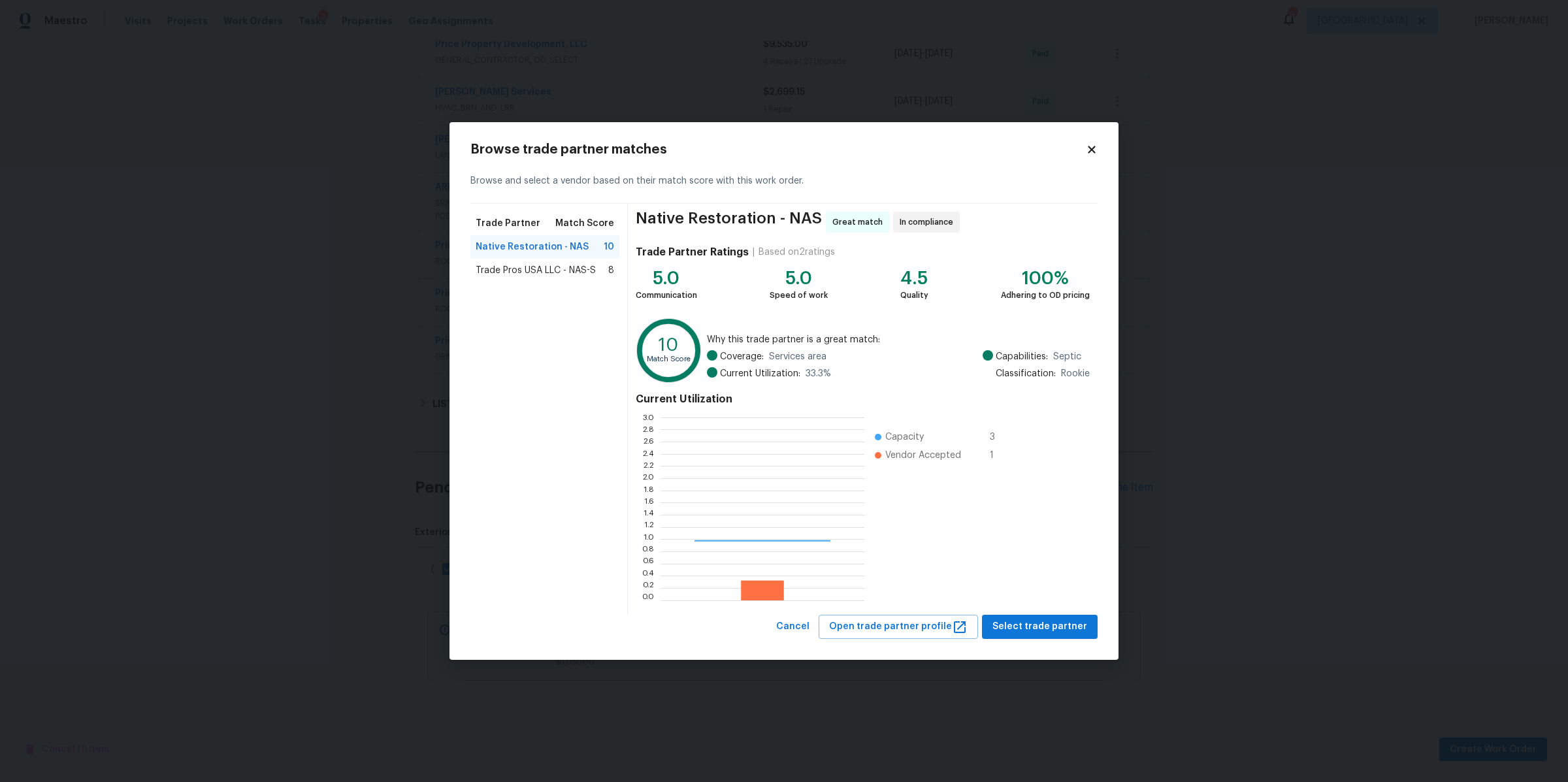
scroll to position [170, 191]
click at [1042, 623] on span "Select trade partner" at bounding box center [1040, 627] width 95 height 16
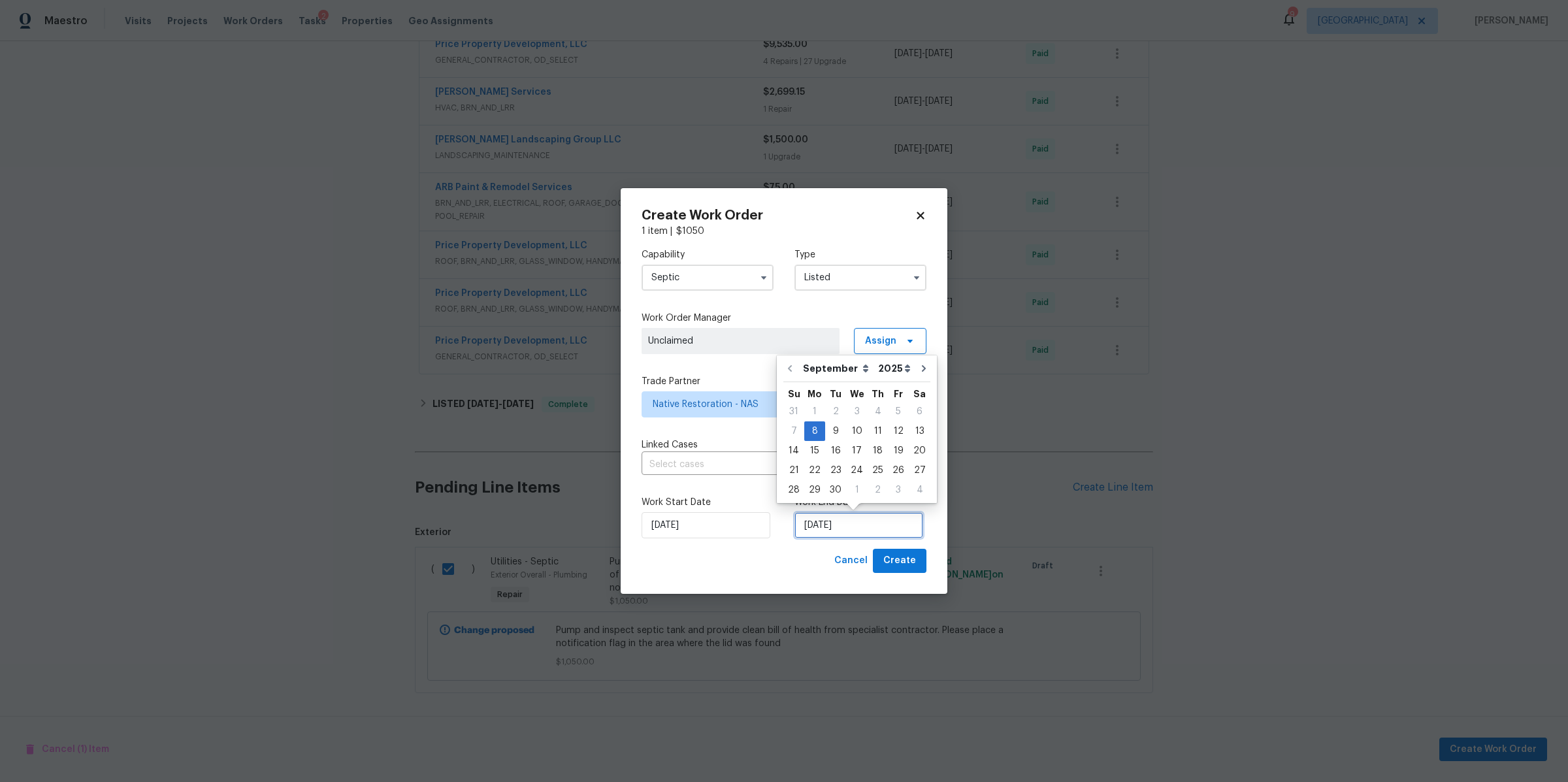
click at [868, 535] on input "[DATE]" at bounding box center [859, 525] width 128 height 26
click at [891, 434] on div "12" at bounding box center [898, 431] width 21 height 18
type input "[DATE]"
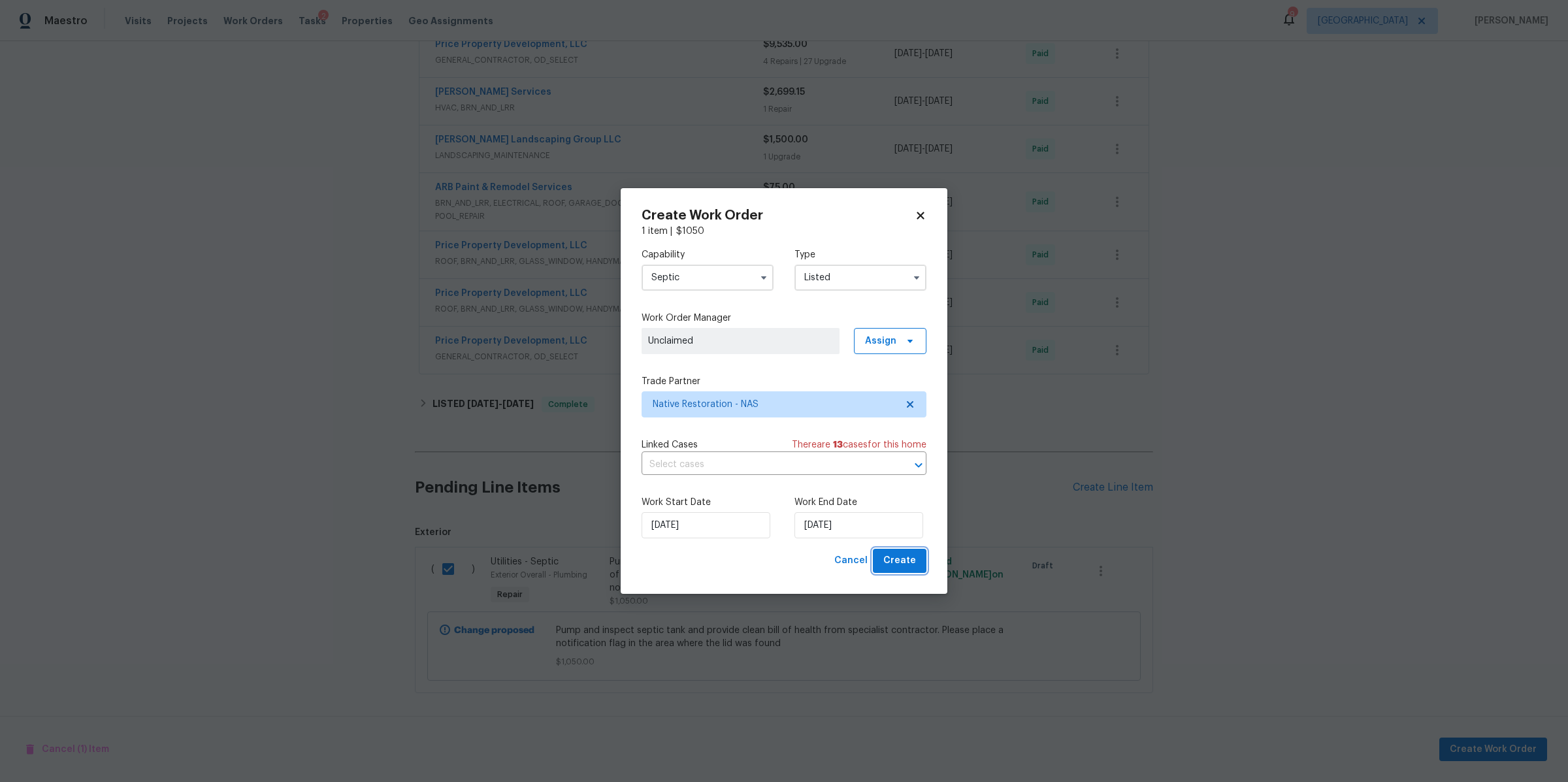
click at [899, 563] on span "Create" at bounding box center [899, 560] width 33 height 16
checkbox input "false"
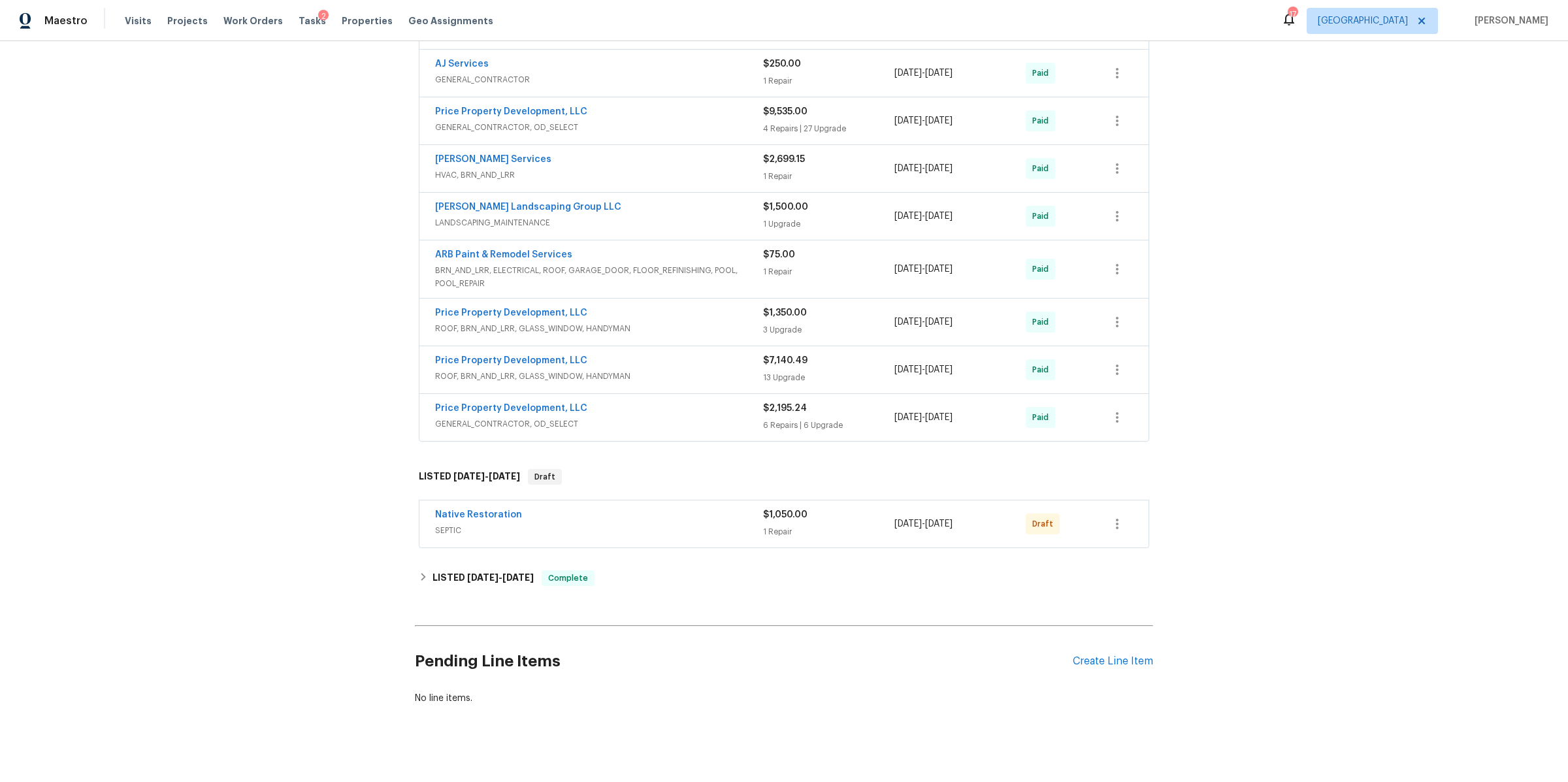
scroll to position [1250, 0]
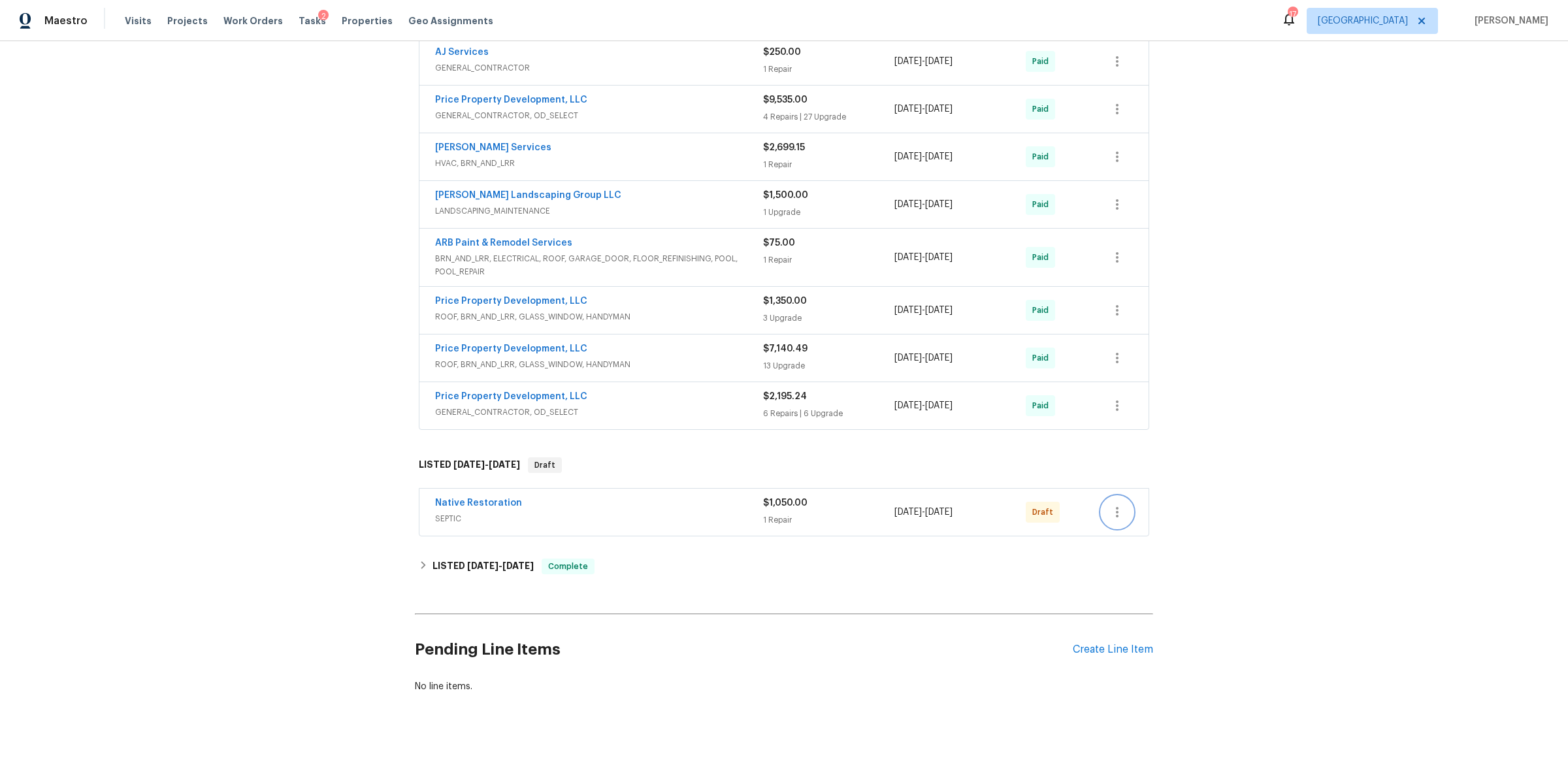
click at [1110, 505] on icon "button" at bounding box center [1117, 512] width 16 height 16
click at [1119, 524] on li "Confirm and Send to Vendor" at bounding box center [1168, 522] width 146 height 21
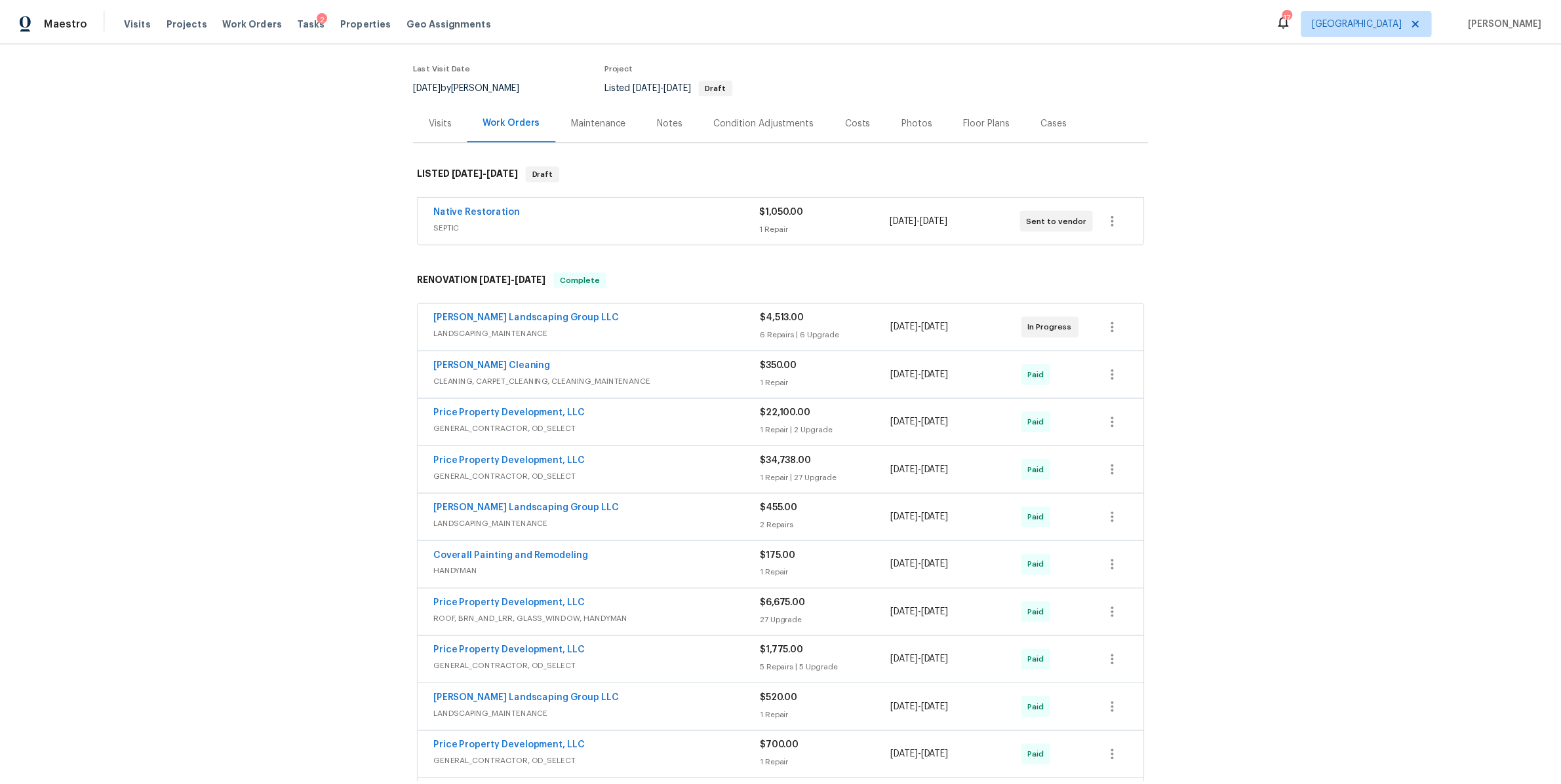
scroll to position [0, 0]
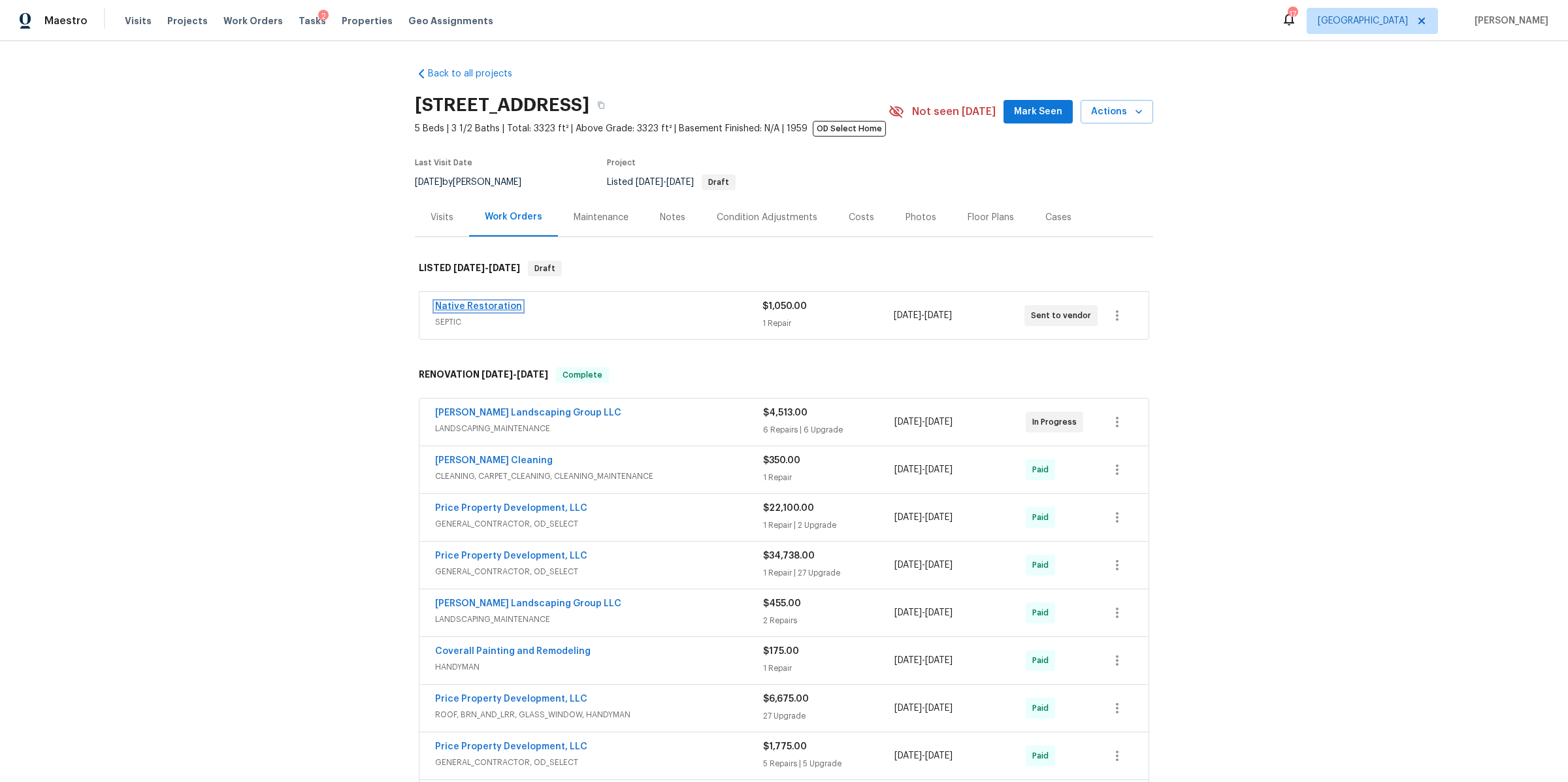
click at [484, 305] on link "Native Restoration" at bounding box center [478, 307] width 87 height 9
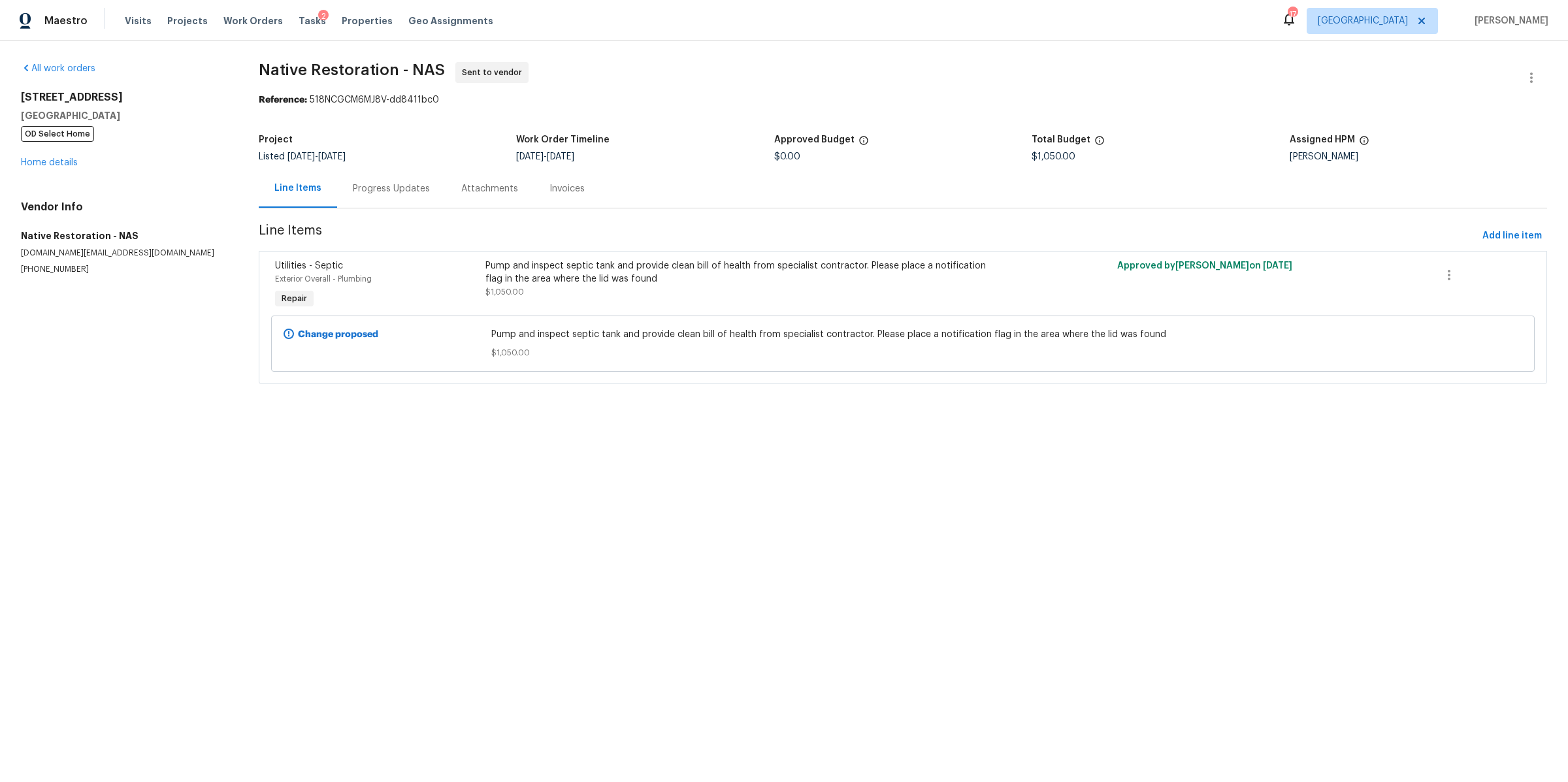
click at [359, 201] on div "Progress Updates" at bounding box center [391, 188] width 109 height 38
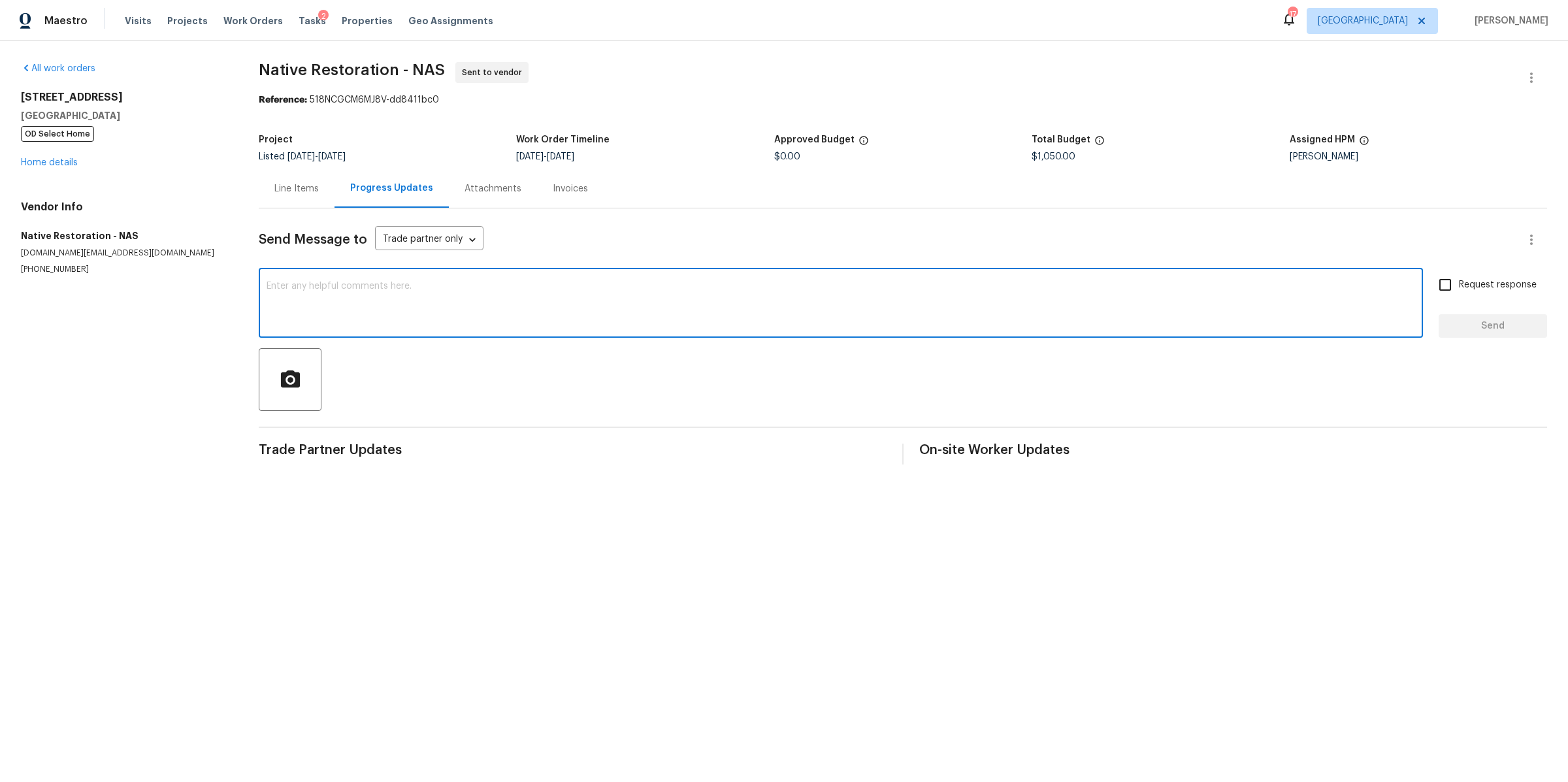
click at [504, 287] on textarea at bounding box center [841, 305] width 1148 height 46
type textarea "Hey there, we found a record that this home was a on a septic in 1970s. I am pr…"
click at [1446, 299] on input "Request response" at bounding box center [1445, 285] width 28 height 28
checkbox input "true"
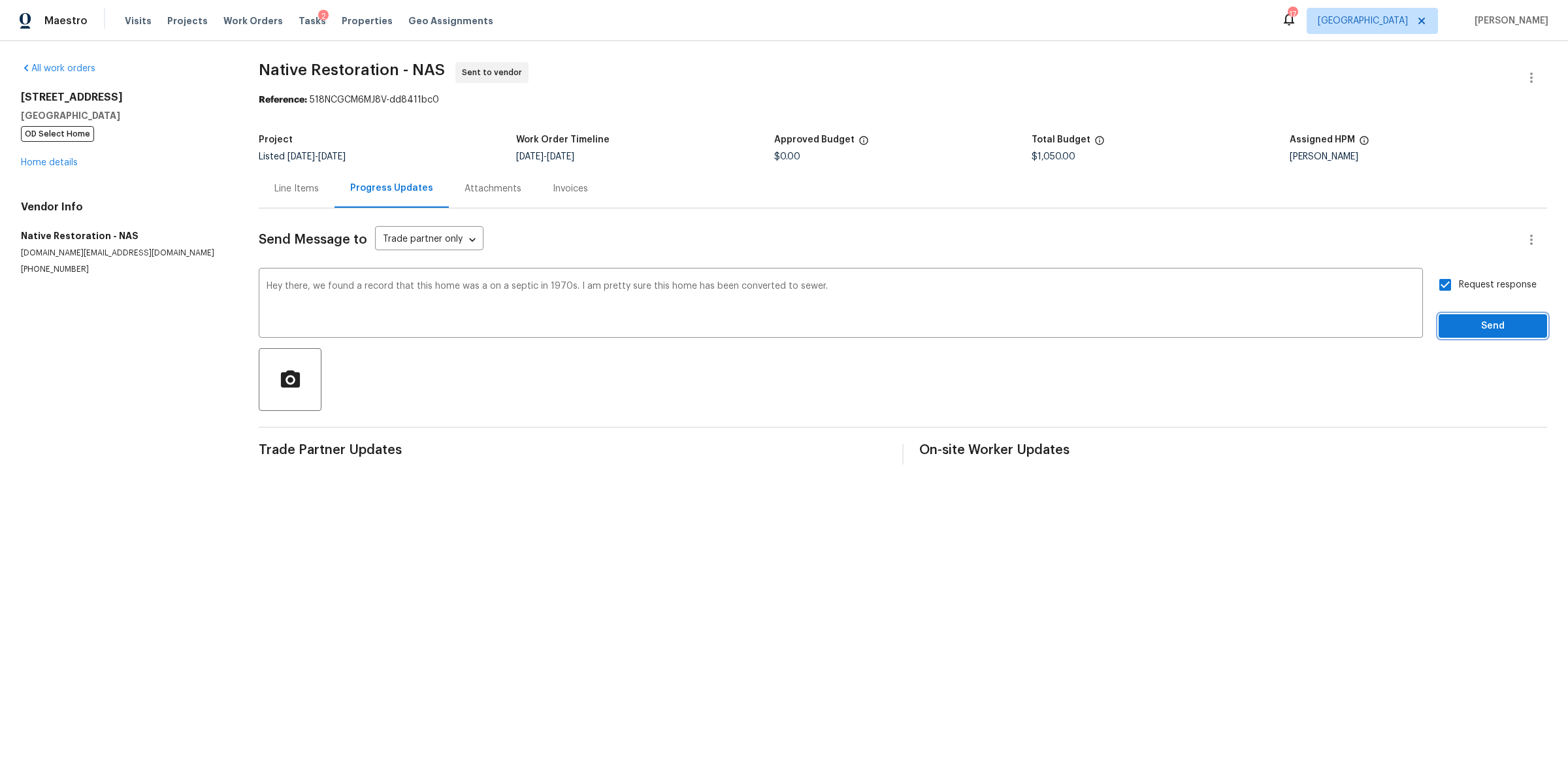
click at [1449, 330] on span "Send" at bounding box center [1492, 326] width 88 height 16
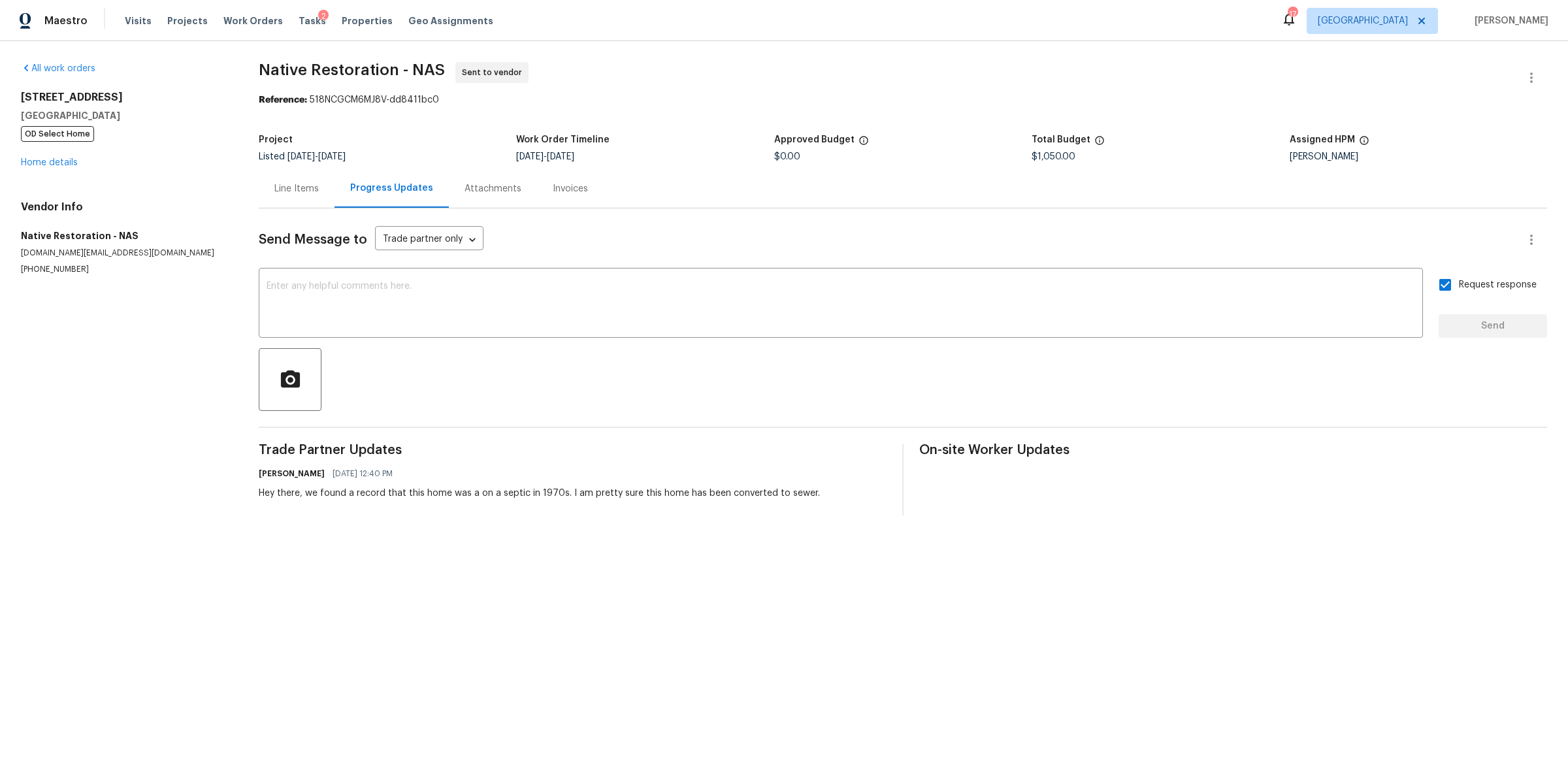
click at [52, 167] on div "[STREET_ADDRESS] OD Select Home Home details" at bounding box center [124, 130] width 206 height 79
click at [50, 164] on link "Home details" at bounding box center [49, 163] width 57 height 9
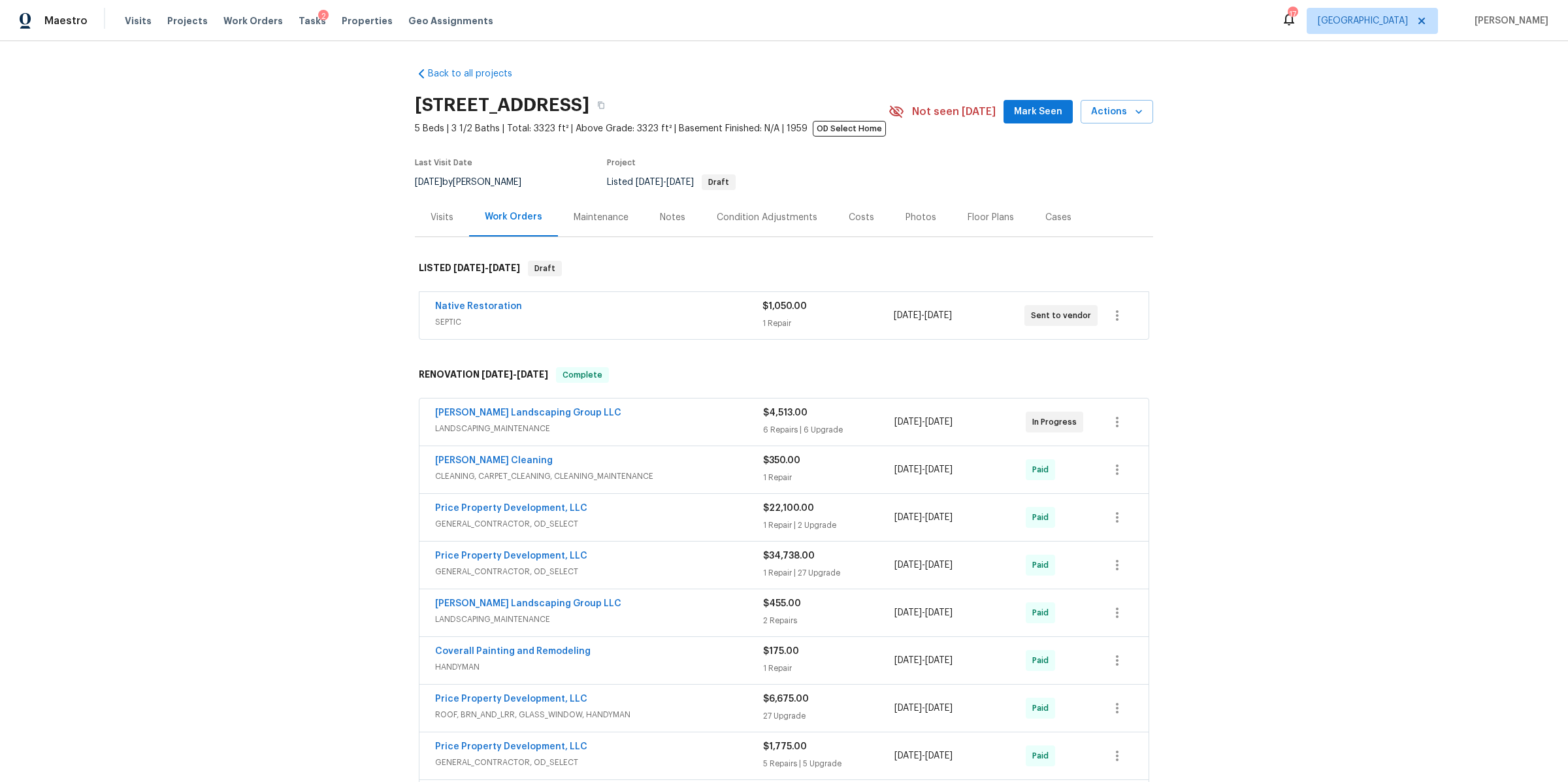
click at [665, 223] on div "Notes" at bounding box center [672, 217] width 25 height 13
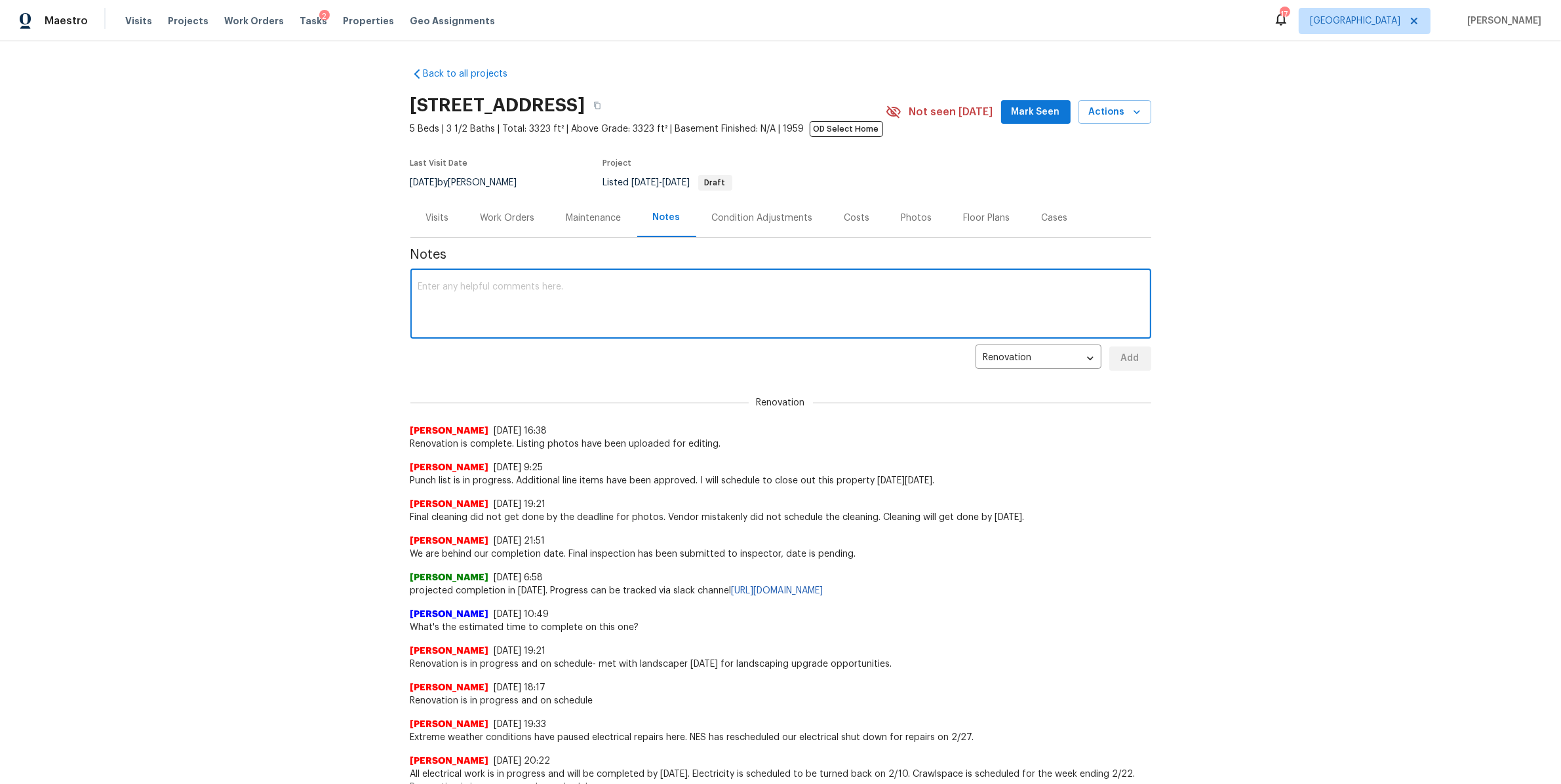
click at [593, 305] on textarea at bounding box center [781, 306] width 725 height 46
type textarea "Sending septic inspection based off permits from 1970"
click at [1139, 369] on button "Add" at bounding box center [1130, 359] width 42 height 25
